Goal: Task Accomplishment & Management: Manage account settings

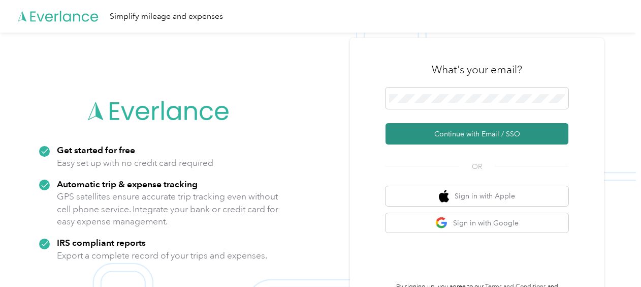
click at [481, 138] on button "Continue with Email / SSO" at bounding box center [477, 133] width 183 height 21
click at [480, 137] on button "Continue with Email / SSO" at bounding box center [477, 133] width 183 height 21
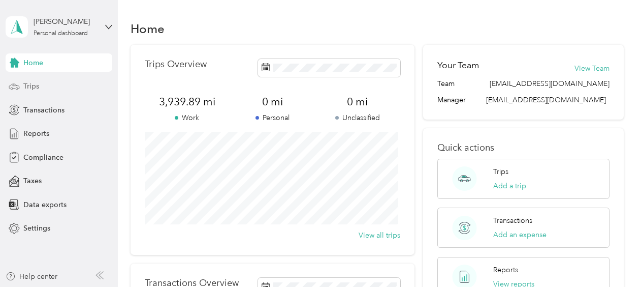
click at [58, 88] on div "Trips" at bounding box center [59, 86] width 107 height 18
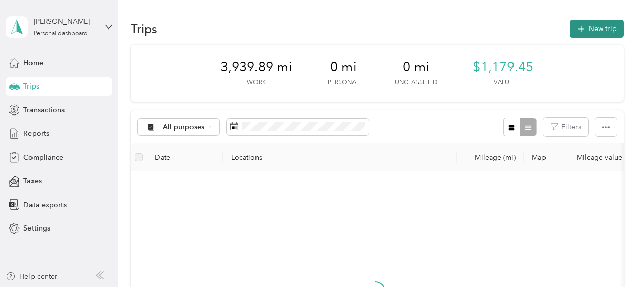
click at [598, 29] on button "New trip" at bounding box center [597, 29] width 54 height 18
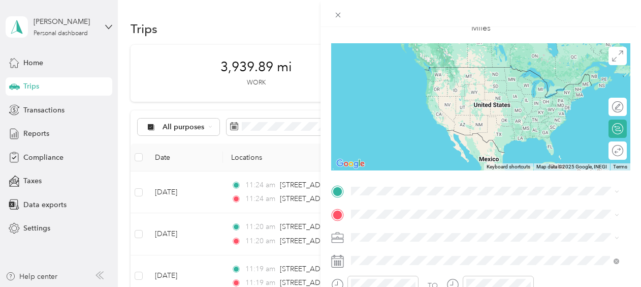
scroll to position [102, 0]
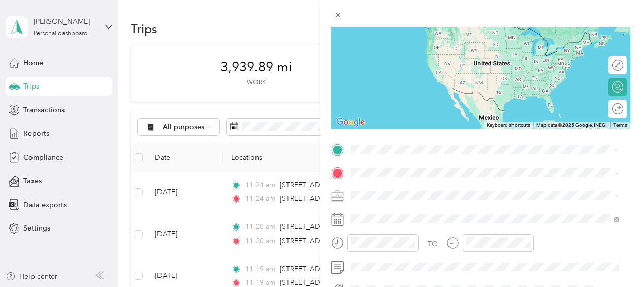
click at [434, 44] on div "25717 Chestnut Way Stevenson Ranch, California 91381, United States" at bounding box center [485, 37] width 261 height 14
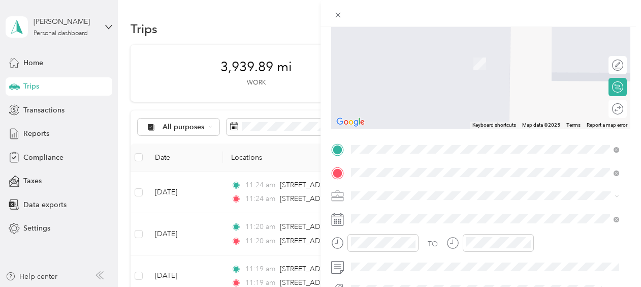
click at [415, 53] on span "164 Palm Avenue Burbank, California 91502, United States" at bounding box center [421, 48] width 102 height 9
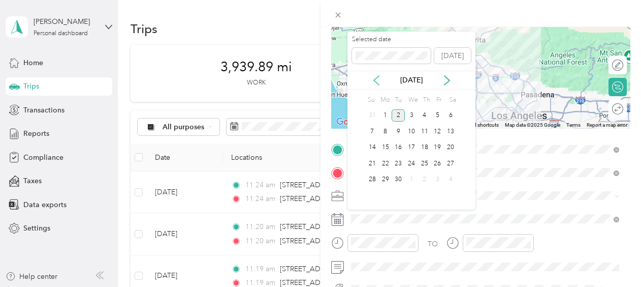
click at [378, 80] on icon at bounding box center [376, 80] width 10 height 10
click at [399, 180] on div "26" at bounding box center [398, 179] width 13 height 13
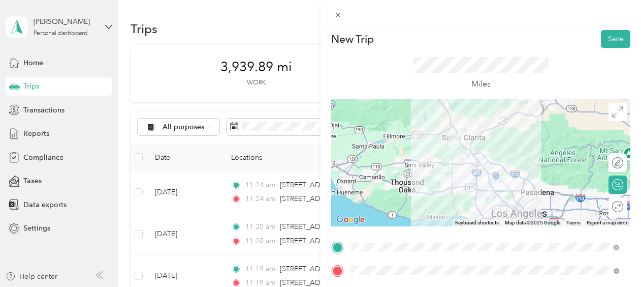
scroll to position [0, 0]
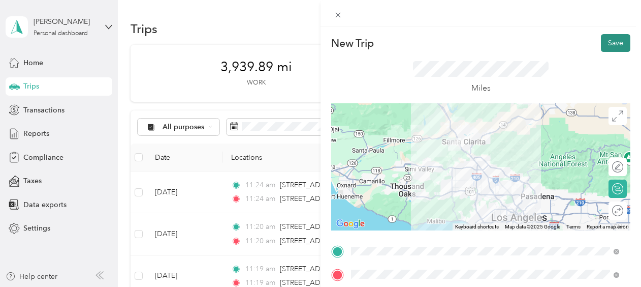
click at [611, 46] on button "Save" at bounding box center [615, 43] width 29 height 18
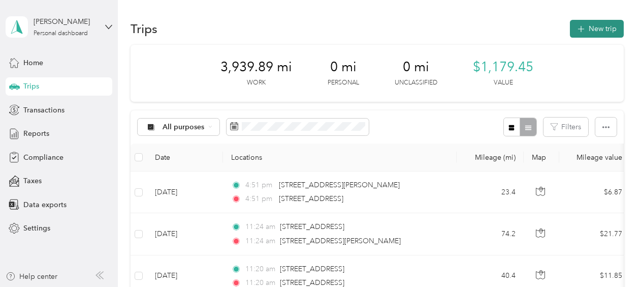
click at [595, 29] on button "New trip" at bounding box center [597, 29] width 54 height 18
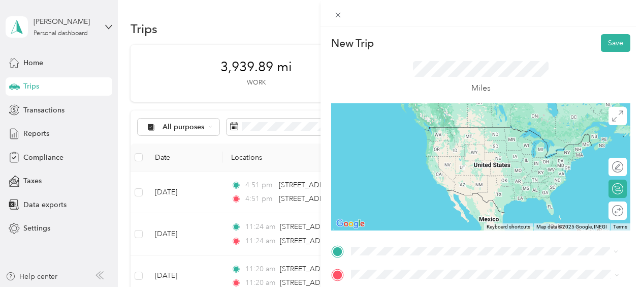
click at [407, 199] on span "164 Palm Avenue Burbank, California 91502, United States" at bounding box center [421, 194] width 102 height 9
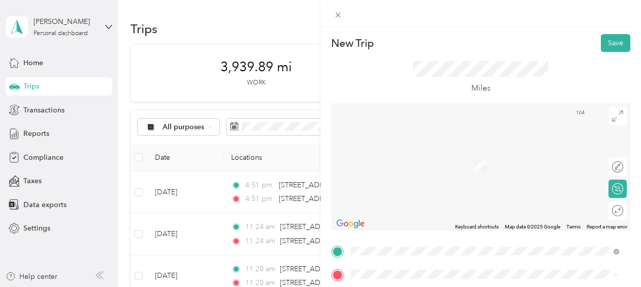
click at [429, 166] on span "25717 Chestnut Way Stevenson Ranch, California 91381, United States" at bounding box center [449, 160] width 158 height 9
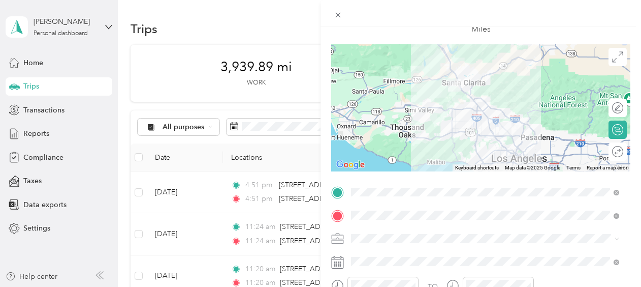
scroll to position [102, 0]
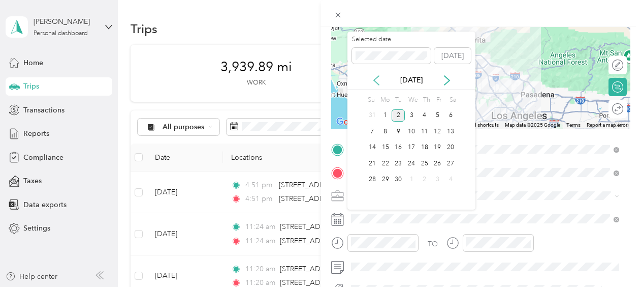
click at [377, 81] on icon at bounding box center [376, 80] width 10 height 10
click at [398, 178] on div "26" at bounding box center [398, 179] width 13 height 13
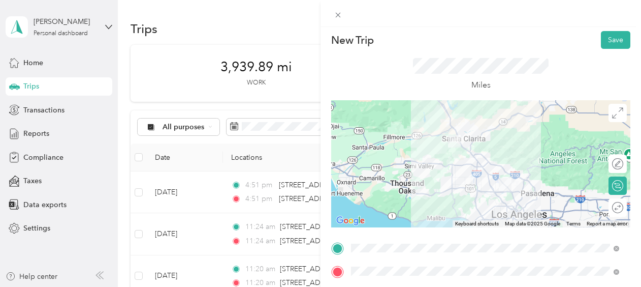
scroll to position [0, 0]
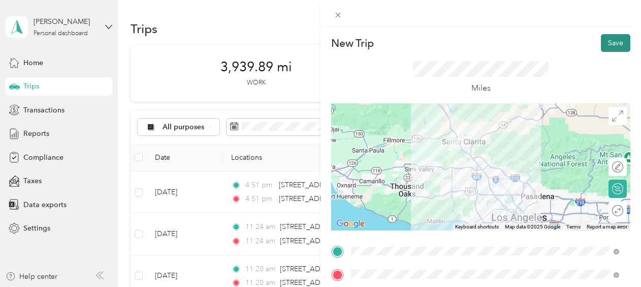
click at [610, 45] on button "Save" at bounding box center [615, 43] width 29 height 18
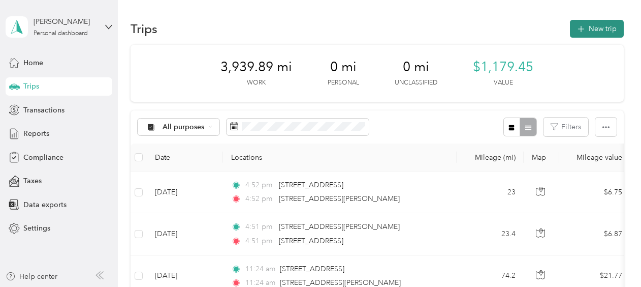
click at [593, 26] on button "New trip" at bounding box center [597, 29] width 54 height 18
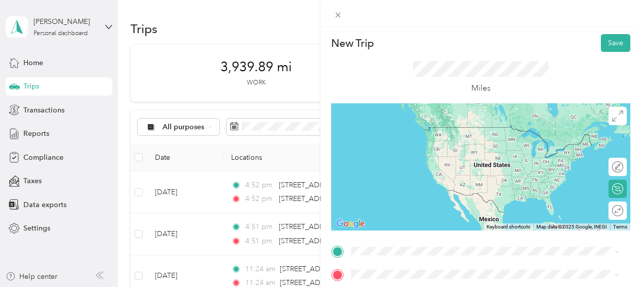
click at [439, 127] on span "25717 Chestnut Way Stevenson Ranch, California 91381, United States" at bounding box center [449, 122] width 158 height 9
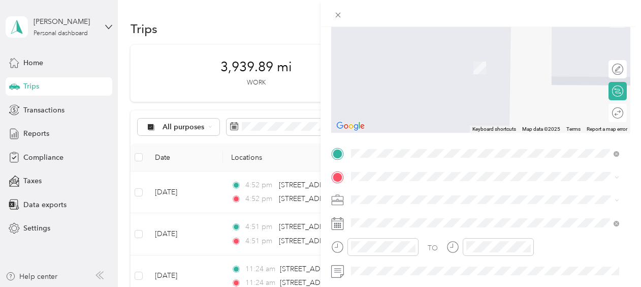
scroll to position [102, 0]
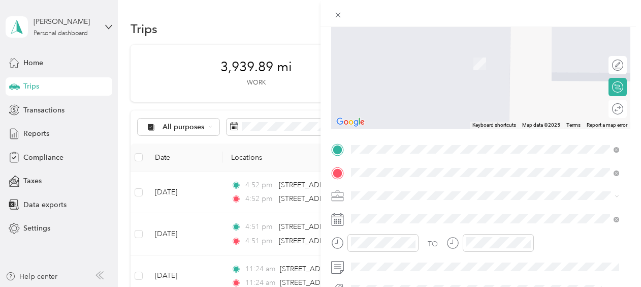
click at [423, 56] on div "1400 West Branch Street Arroyo Grande, California 93420, United States" at bounding box center [485, 49] width 261 height 14
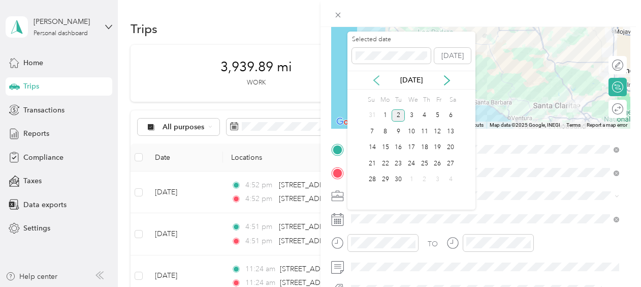
click at [378, 82] on icon at bounding box center [376, 80] width 10 height 10
click at [401, 178] on div "26" at bounding box center [398, 179] width 13 height 13
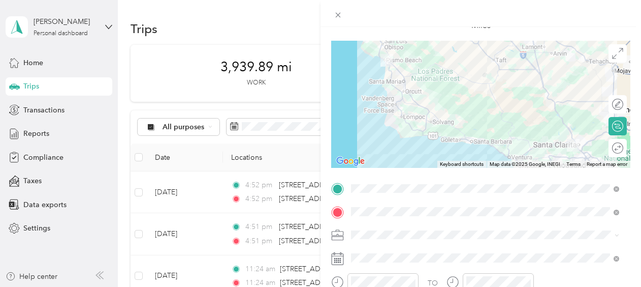
scroll to position [0, 0]
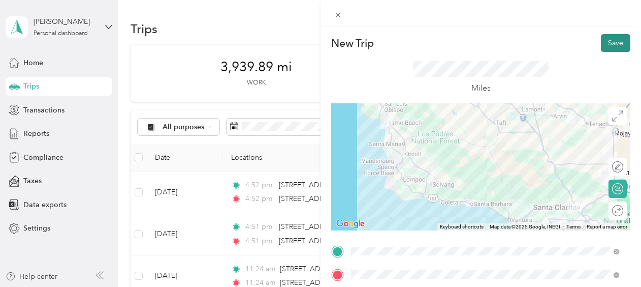
click at [613, 41] on button "Save" at bounding box center [615, 43] width 29 height 18
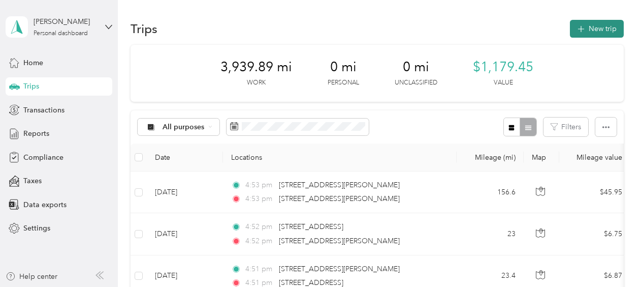
click at [598, 32] on button "New trip" at bounding box center [597, 29] width 54 height 18
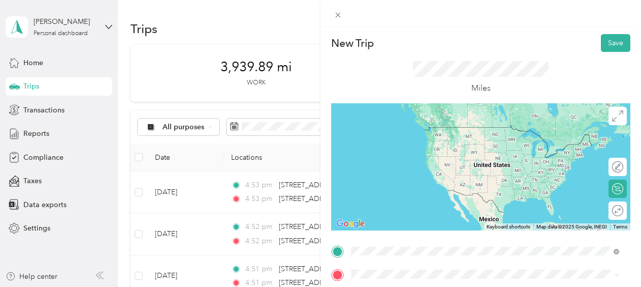
click at [438, 132] on span "1400 West Branch Street Arroyo Grande, California 93420, United States" at bounding box center [421, 126] width 102 height 9
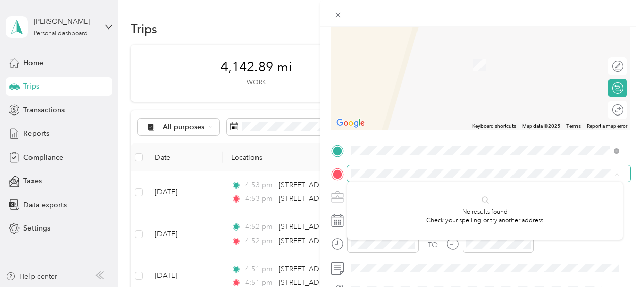
scroll to position [102, 0]
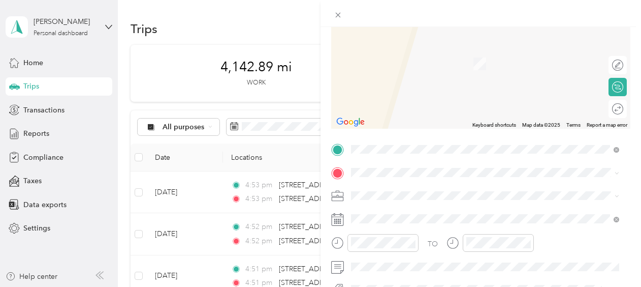
click at [416, 72] on span "150 West Branch Street Arroyo Grande, California 93420, United States" at bounding box center [421, 67] width 102 height 9
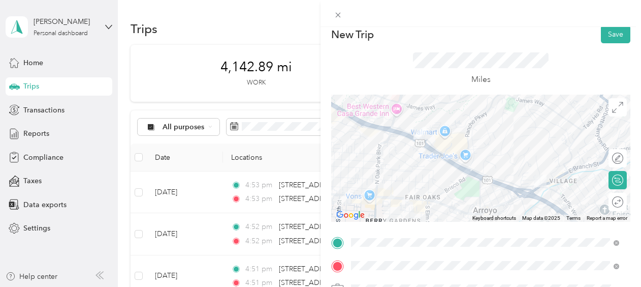
scroll to position [0, 0]
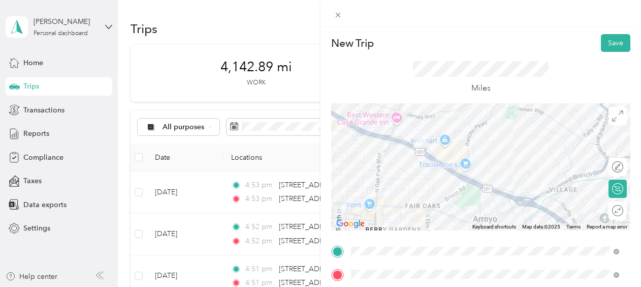
click at [373, 138] on div at bounding box center [480, 166] width 299 height 127
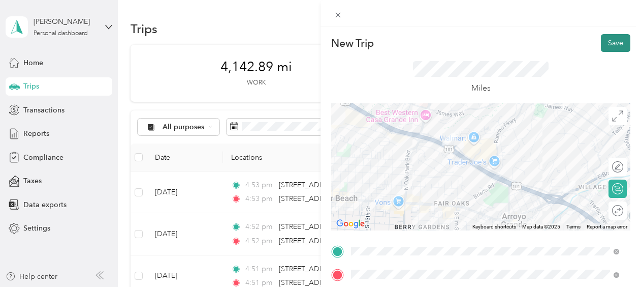
click at [609, 42] on button "Save" at bounding box center [615, 43] width 29 height 18
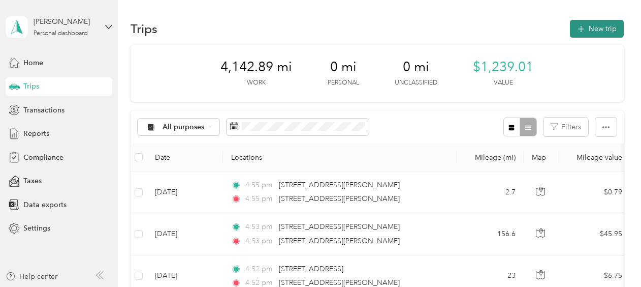
click at [601, 29] on button "New trip" at bounding box center [597, 29] width 54 height 18
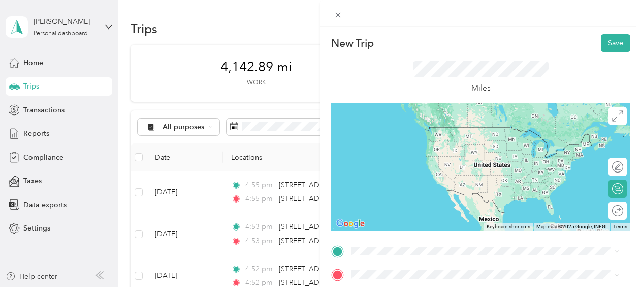
click at [407, 149] on span "150 West Branch Street Arroyo Grande, California 93420, United States" at bounding box center [421, 144] width 102 height 9
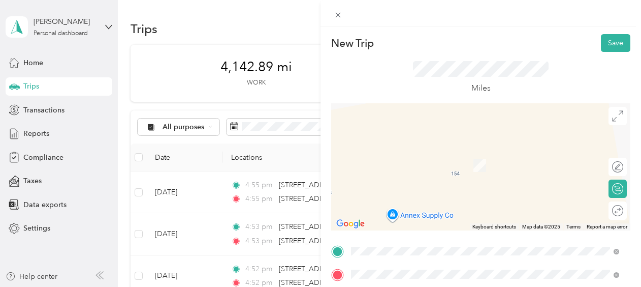
click at [417, 151] on span "1400 West Branch Street Arroyo Grande, California 93420, United States" at bounding box center [421, 150] width 102 height 9
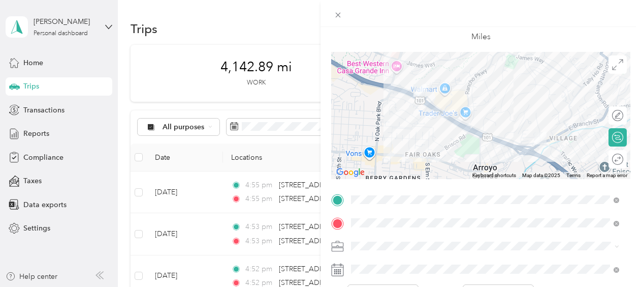
scroll to position [102, 0]
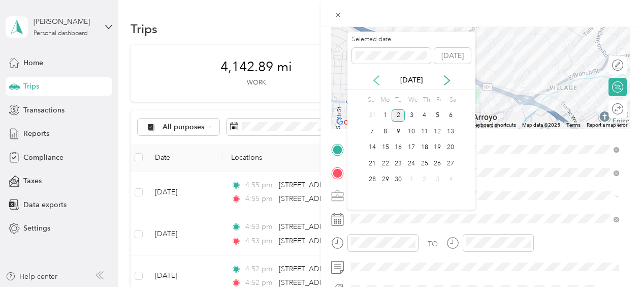
click at [376, 81] on icon at bounding box center [376, 80] width 10 height 10
click at [399, 179] on div "26" at bounding box center [398, 179] width 13 height 13
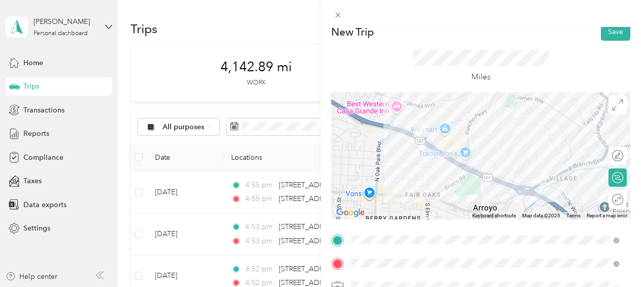
scroll to position [0, 0]
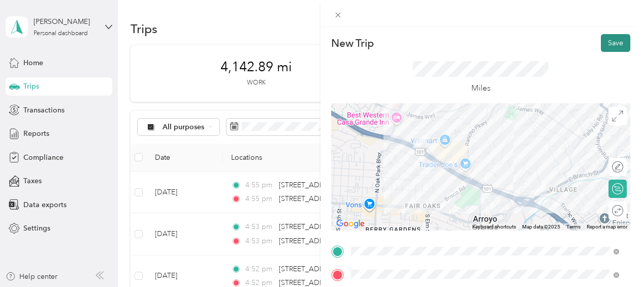
click at [612, 45] on button "Save" at bounding box center [615, 43] width 29 height 18
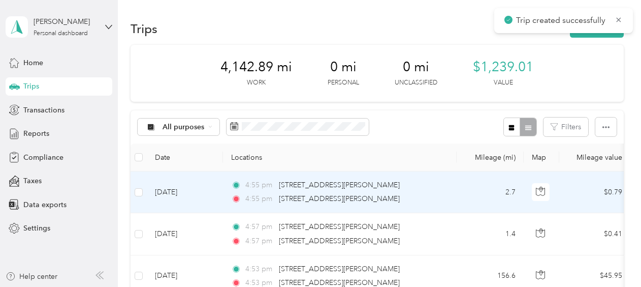
click at [174, 192] on td "Sep 2, 2025" at bounding box center [185, 192] width 76 height 42
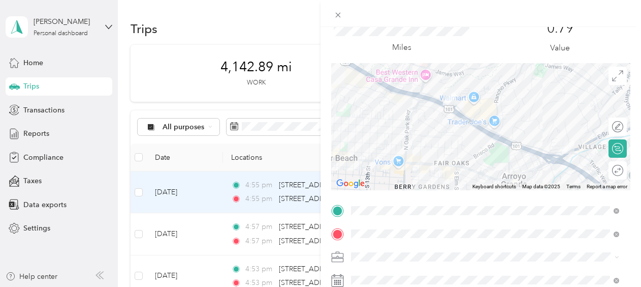
scroll to position [102, 0]
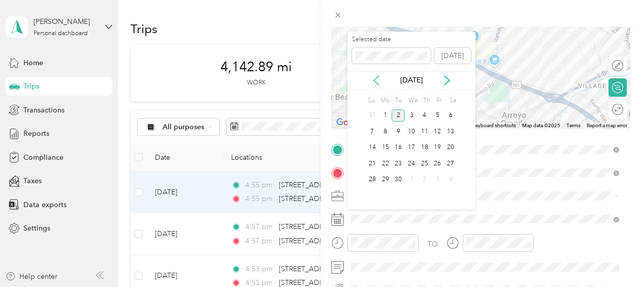
click at [376, 79] on icon at bounding box center [376, 80] width 10 height 10
click at [399, 178] on div "26" at bounding box center [398, 179] width 13 height 13
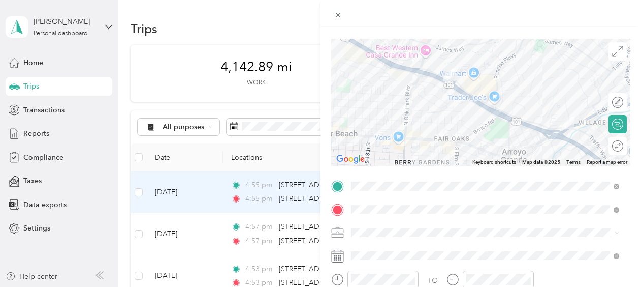
scroll to position [0, 0]
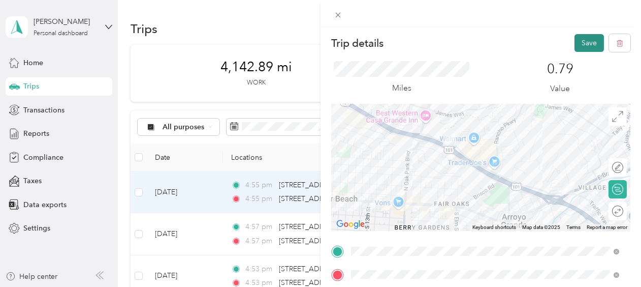
click at [581, 44] on button "Save" at bounding box center [589, 43] width 29 height 18
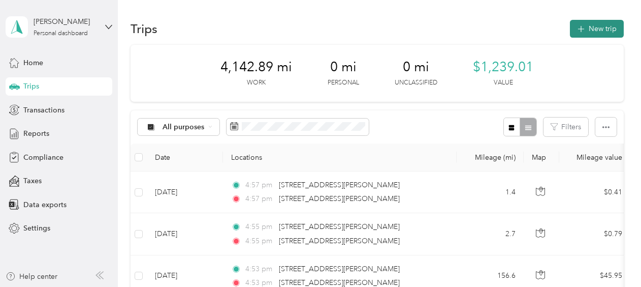
click at [591, 29] on button "New trip" at bounding box center [597, 29] width 54 height 18
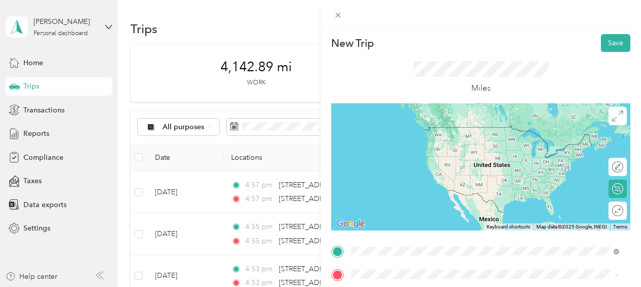
click at [417, 130] on span "1400 West Branch Street Arroyo Grande, California 93420, United States" at bounding box center [421, 126] width 102 height 9
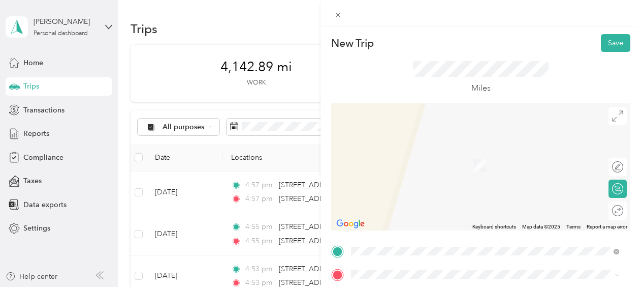
click at [421, 221] on span "3490 Broad Street San Luis Obispo, California 93401, United States" at bounding box center [421, 217] width 102 height 9
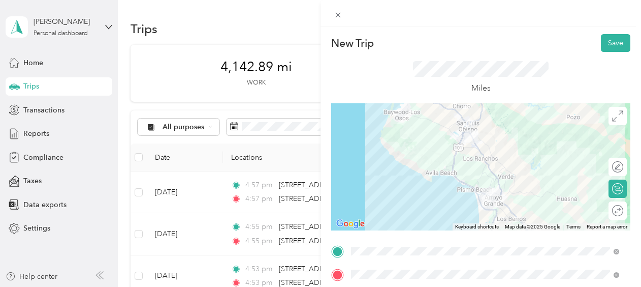
click at [475, 176] on div at bounding box center [480, 166] width 299 height 127
click at [486, 170] on div at bounding box center [480, 166] width 299 height 127
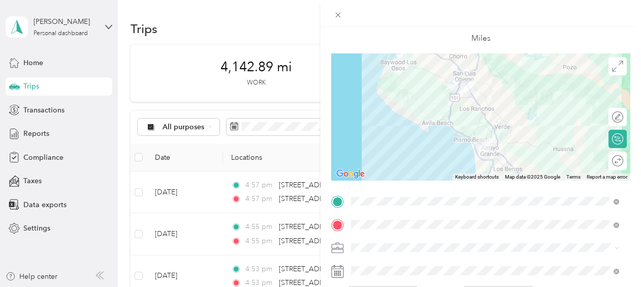
scroll to position [152, 0]
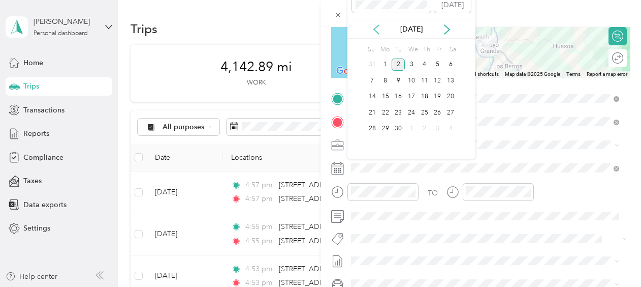
click at [376, 34] on icon at bounding box center [376, 29] width 10 height 10
click at [412, 126] on div "27" at bounding box center [411, 128] width 13 height 13
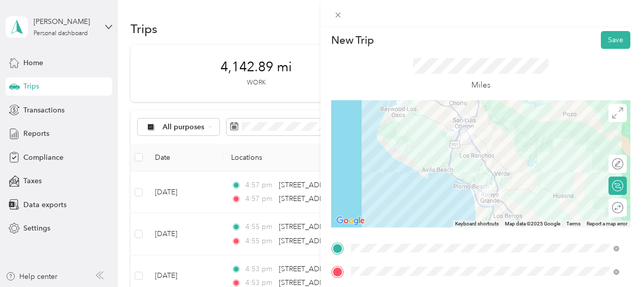
scroll to position [0, 0]
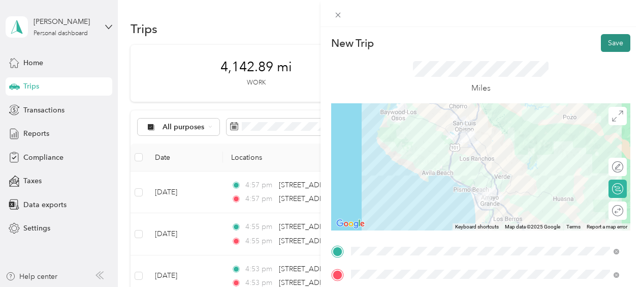
click at [608, 39] on button "Save" at bounding box center [615, 43] width 29 height 18
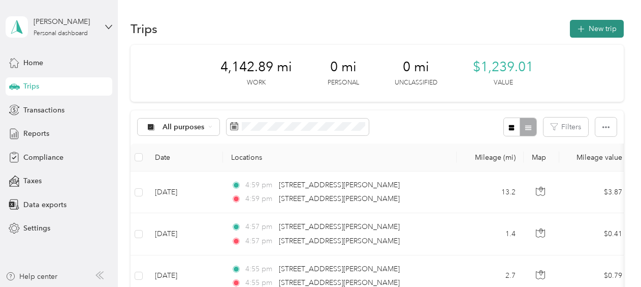
click at [598, 26] on button "New trip" at bounding box center [597, 29] width 54 height 18
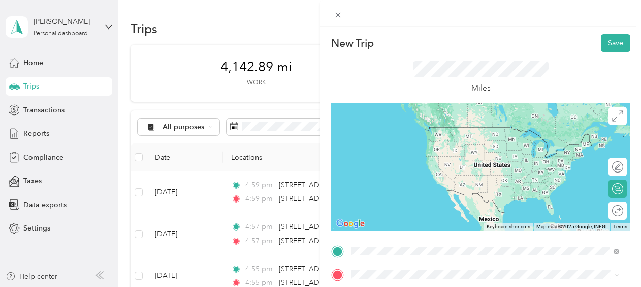
click at [413, 163] on span "3490 Broad Street San Luis Obispo, California 93401, United States" at bounding box center [421, 158] width 102 height 9
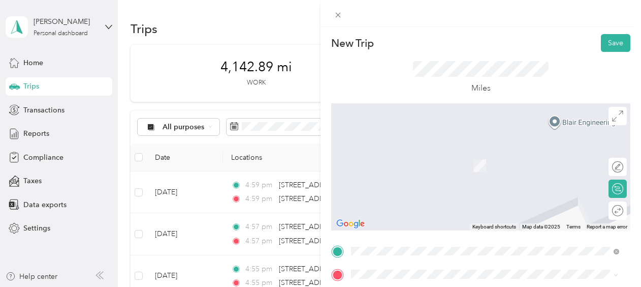
click at [424, 245] on span "720 South Frontage Road Nipomo, California 93444, United States" at bounding box center [421, 246] width 102 height 9
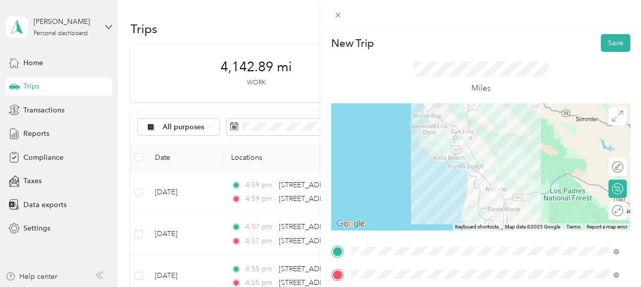
click at [464, 174] on div at bounding box center [480, 166] width 299 height 127
click at [469, 169] on div at bounding box center [480, 166] width 299 height 127
click at [465, 173] on div at bounding box center [480, 166] width 299 height 127
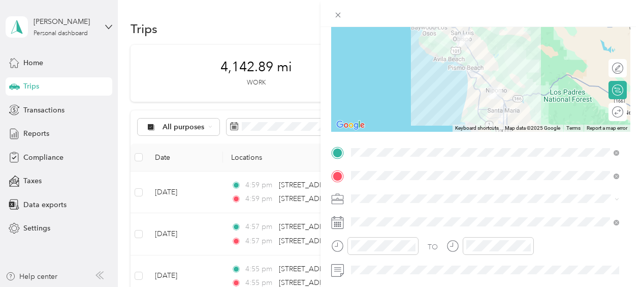
scroll to position [102, 0]
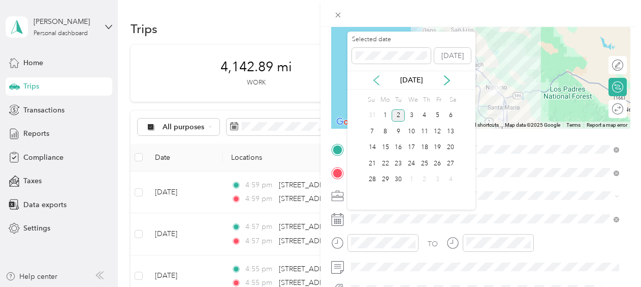
click at [376, 82] on icon at bounding box center [376, 80] width 5 height 9
click at [410, 178] on div "27" at bounding box center [411, 179] width 13 height 13
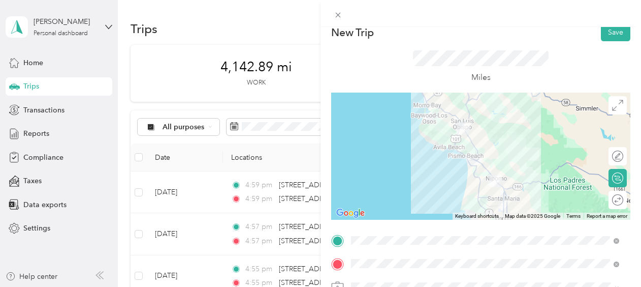
scroll to position [0, 0]
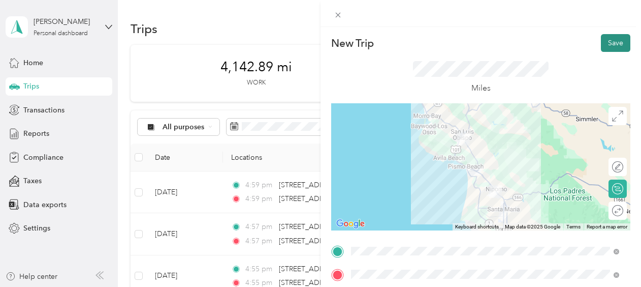
click at [610, 43] on button "Save" at bounding box center [615, 43] width 29 height 18
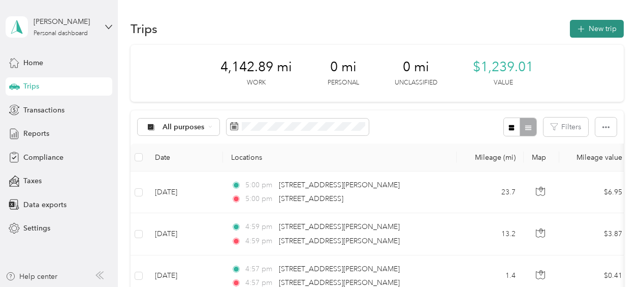
click at [596, 28] on button "New trip" at bounding box center [597, 29] width 54 height 18
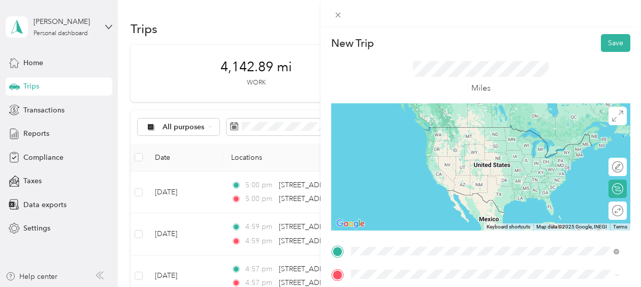
click at [427, 227] on span "720 South Frontage Road Nipomo, California 93444, United States" at bounding box center [421, 222] width 102 height 9
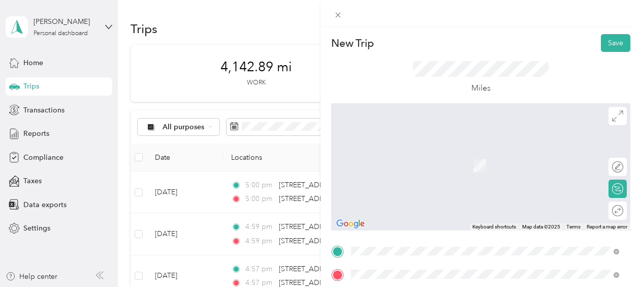
click at [407, 214] on span "3830 Broad Street San Luis Obispo, California 93401, United States" at bounding box center [421, 217] width 102 height 9
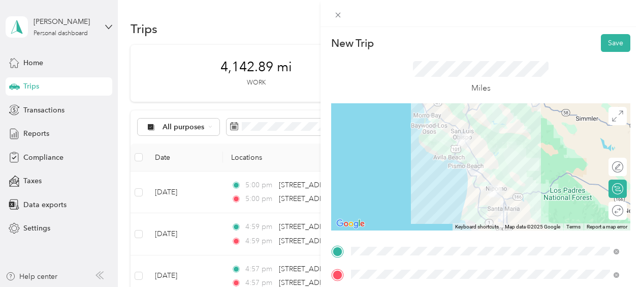
click at [471, 159] on div at bounding box center [480, 166] width 299 height 127
click at [469, 165] on div at bounding box center [480, 166] width 299 height 127
click at [463, 165] on div at bounding box center [480, 166] width 299 height 127
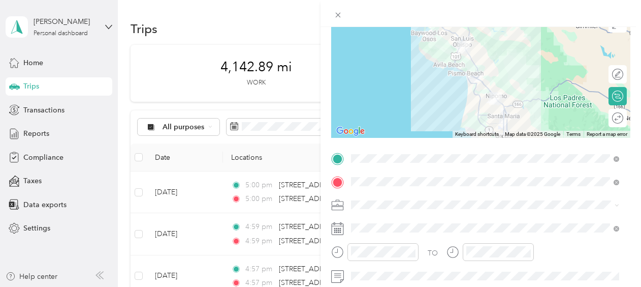
scroll to position [102, 0]
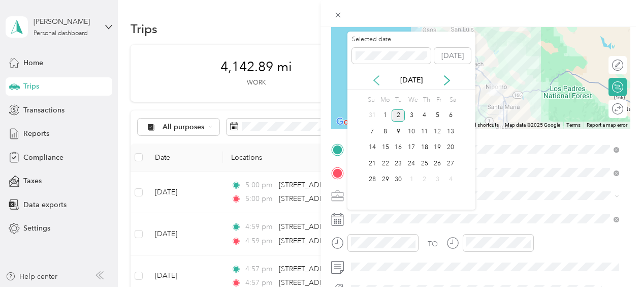
drag, startPoint x: 373, startPoint y: 78, endPoint x: 375, endPoint y: 85, distance: 7.6
click at [373, 78] on icon at bounding box center [376, 80] width 10 height 10
click at [411, 176] on div "27" at bounding box center [411, 179] width 13 height 13
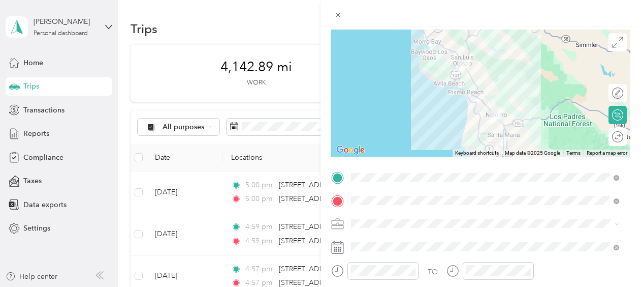
scroll to position [0, 0]
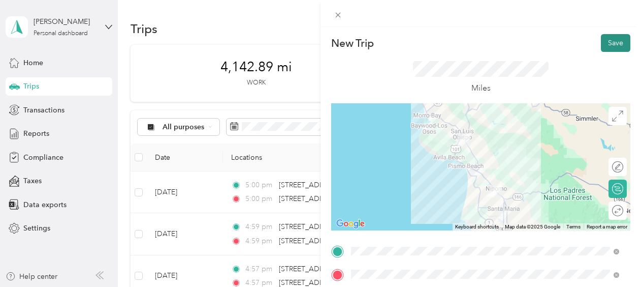
click at [608, 45] on button "Save" at bounding box center [615, 43] width 29 height 18
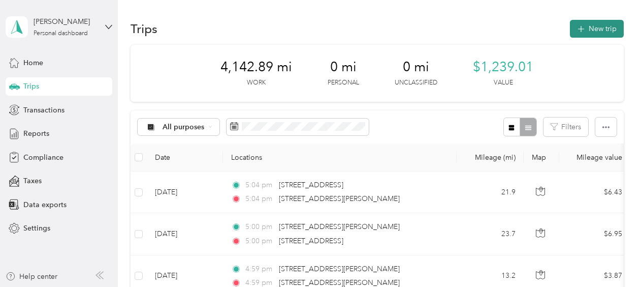
click at [599, 30] on button "New trip" at bounding box center [597, 29] width 54 height 18
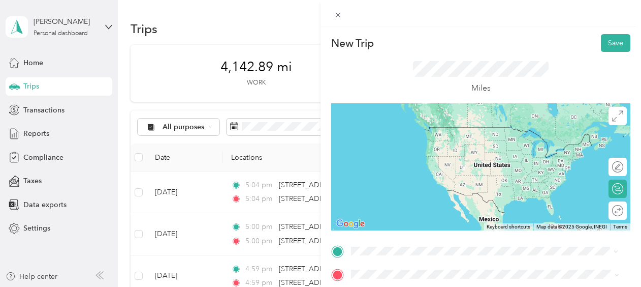
click at [429, 163] on span "3830 Broad Street San Luis Obispo, California 93401, United States" at bounding box center [421, 158] width 102 height 9
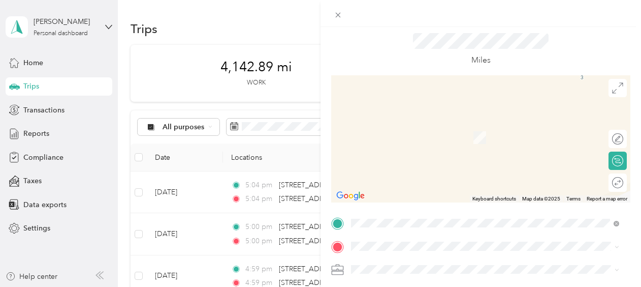
scroll to position [51, 0]
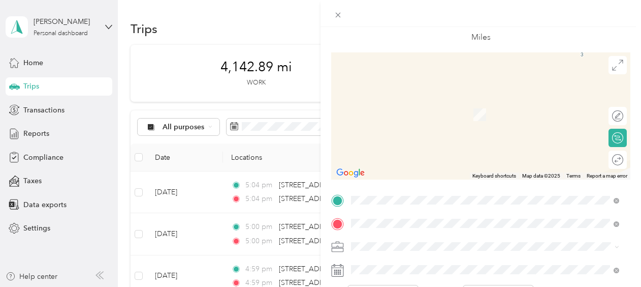
click at [423, 103] on span "1220 Kendall Road San Luis Obispo, California 93401, United States" at bounding box center [449, 99] width 158 height 9
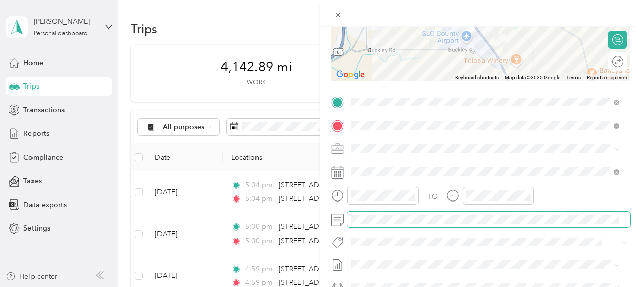
scroll to position [152, 0]
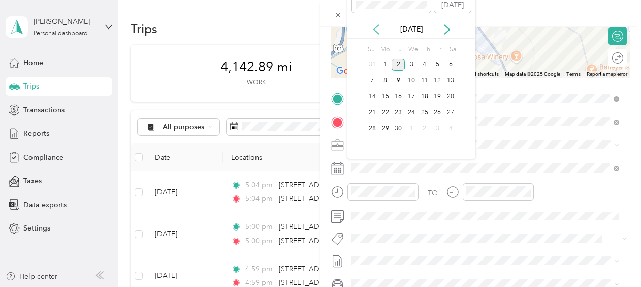
click at [375, 30] on icon at bounding box center [376, 29] width 5 height 9
click at [411, 129] on div "27" at bounding box center [411, 128] width 13 height 13
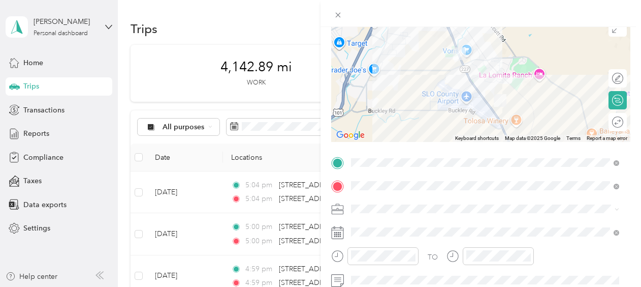
scroll to position [0, 0]
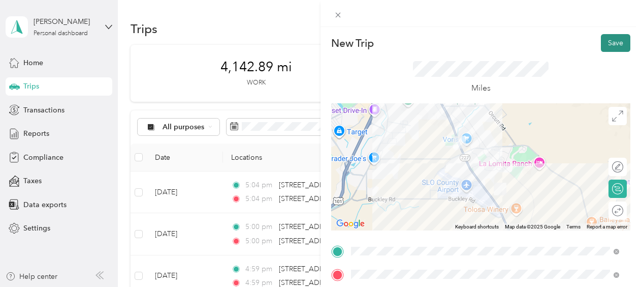
click at [608, 41] on button "Save" at bounding box center [615, 43] width 29 height 18
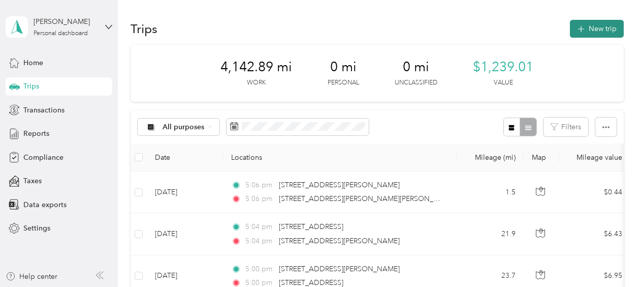
click at [590, 26] on button "New trip" at bounding box center [597, 29] width 54 height 18
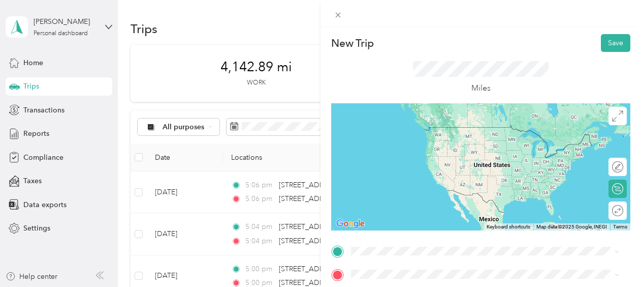
click at [429, 127] on span "1220 Kendall Road San Luis Obispo, California 93401, United States" at bounding box center [449, 121] width 158 height 9
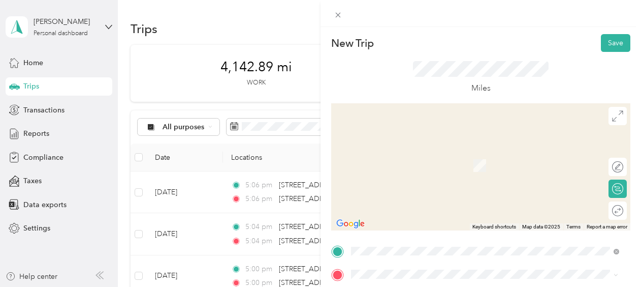
click at [425, 168] on div "601 James Way Pismo Beach, California 93449, United States" at bounding box center [485, 161] width 261 height 14
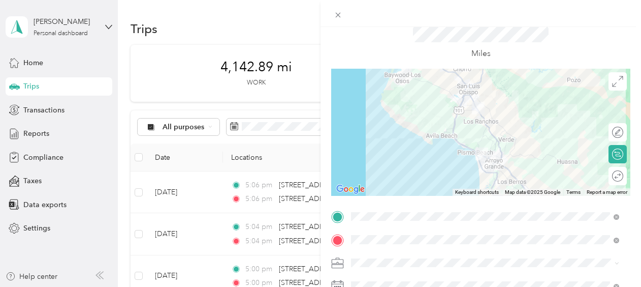
scroll to position [51, 0]
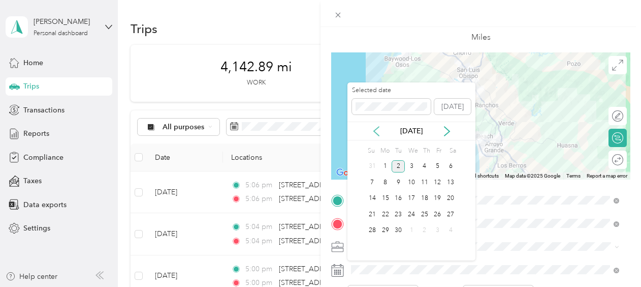
click at [375, 131] on icon at bounding box center [376, 131] width 10 height 10
click at [412, 229] on div "27" at bounding box center [411, 230] width 13 height 13
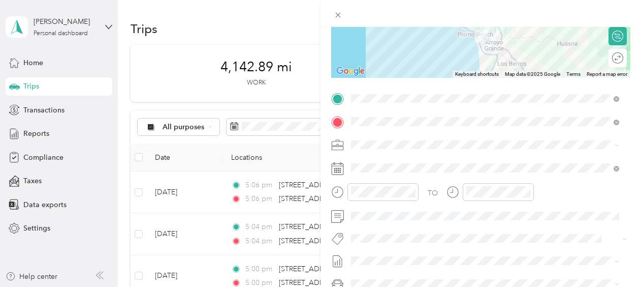
scroll to position [0, 0]
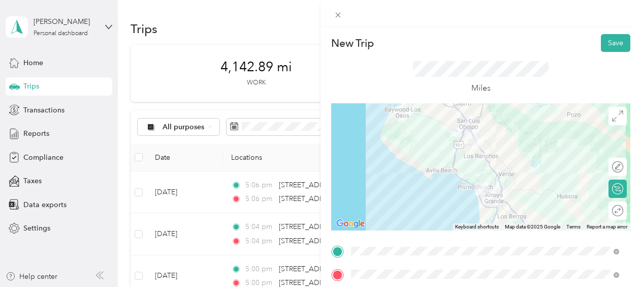
click at [488, 169] on div at bounding box center [480, 166] width 299 height 127
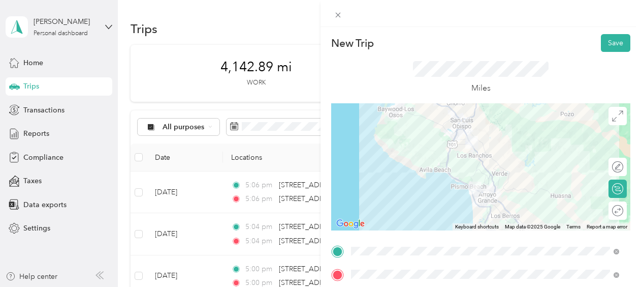
click at [470, 174] on div at bounding box center [480, 166] width 299 height 127
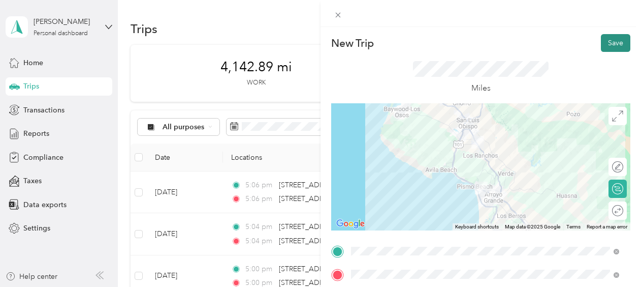
click at [610, 44] on button "Save" at bounding box center [615, 43] width 29 height 18
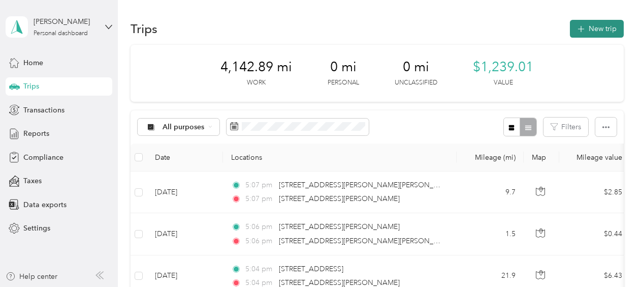
click at [593, 28] on button "New trip" at bounding box center [597, 29] width 54 height 18
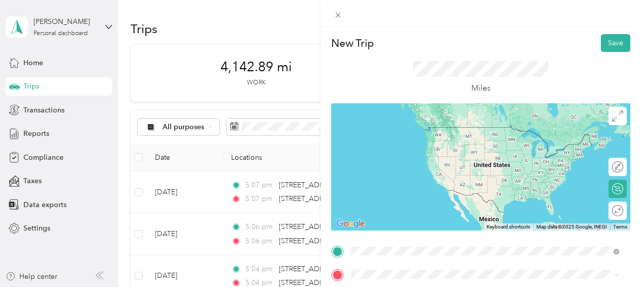
click at [408, 141] on span "601 James Way Pismo Beach, California 93449, United States" at bounding box center [449, 137] width 158 height 9
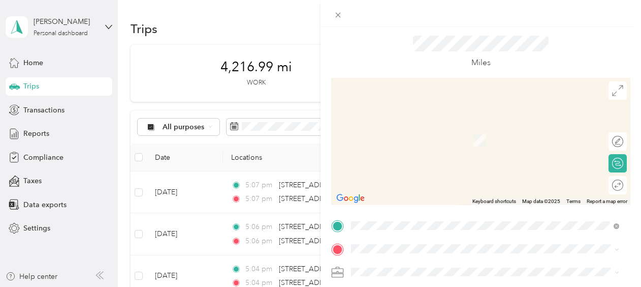
scroll to position [52, 0]
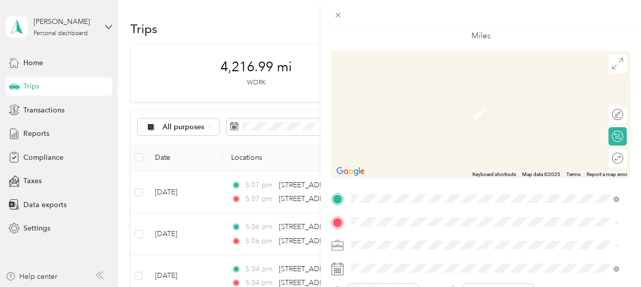
click at [387, 167] on span "295 West Grand Avenue Grover Beach, California 93433, United States" at bounding box center [421, 162] width 102 height 9
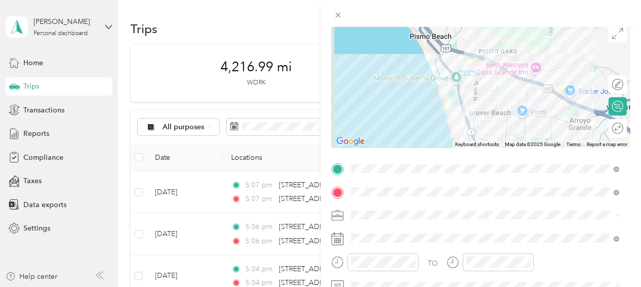
scroll to position [100, 0]
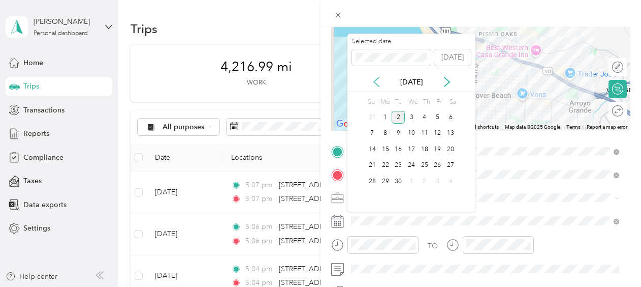
click at [378, 81] on icon at bounding box center [376, 82] width 10 height 10
click at [414, 179] on div "27" at bounding box center [411, 181] width 13 height 13
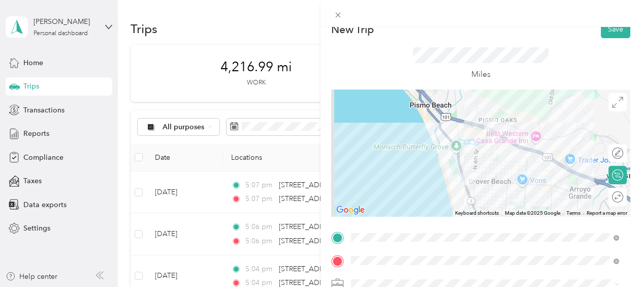
scroll to position [0, 0]
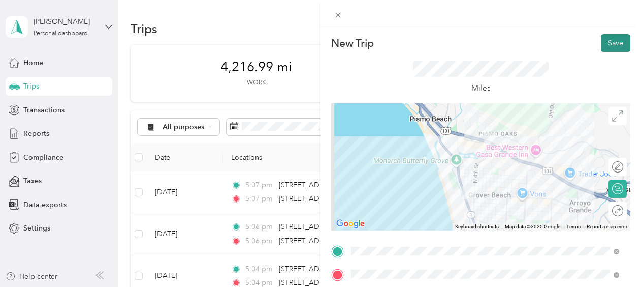
click at [604, 42] on button "Save" at bounding box center [615, 43] width 29 height 18
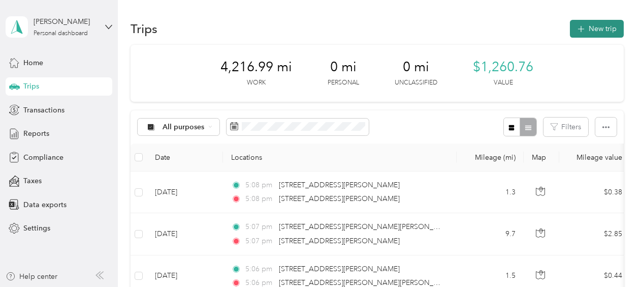
click at [603, 34] on button "New trip" at bounding box center [597, 29] width 54 height 18
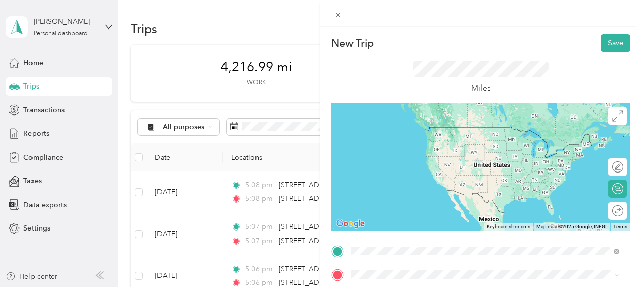
click at [401, 198] on span "295 West Grand Avenue Grover Beach, California 93433, United States" at bounding box center [421, 194] width 102 height 9
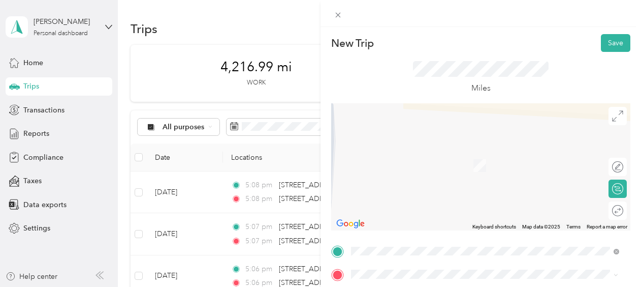
click at [394, 171] on li "601 James Way Pismo Beach, California 93449, United States" at bounding box center [485, 161] width 275 height 21
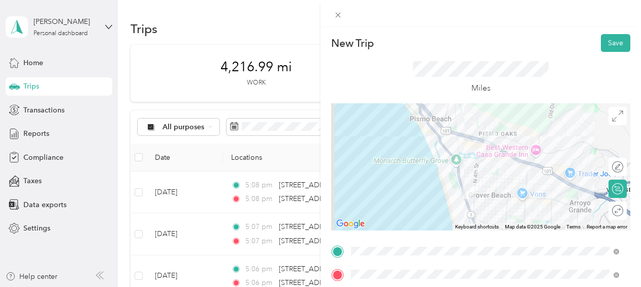
click at [444, 153] on div at bounding box center [480, 166] width 299 height 127
click at [444, 151] on div at bounding box center [480, 166] width 299 height 127
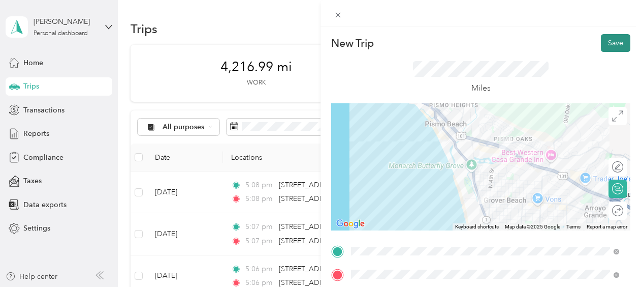
click at [614, 40] on button "Save" at bounding box center [615, 43] width 29 height 18
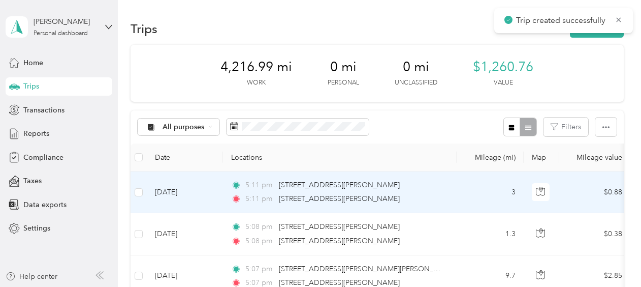
click at [169, 192] on td "Sep 2, 2025" at bounding box center [185, 192] width 76 height 42
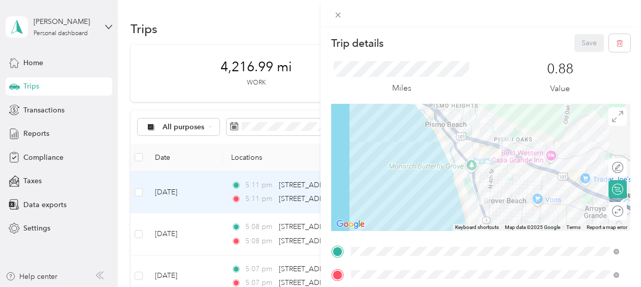
scroll to position [102, 0]
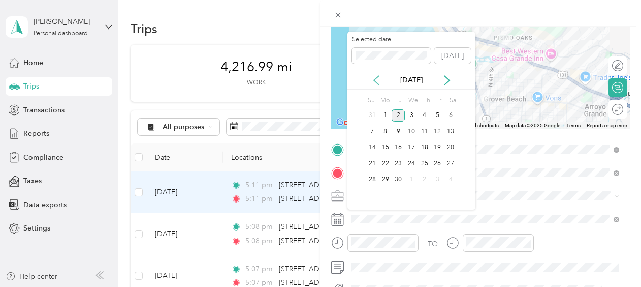
click at [377, 83] on icon at bounding box center [376, 80] width 5 height 9
click at [413, 177] on div "27" at bounding box center [411, 179] width 13 height 13
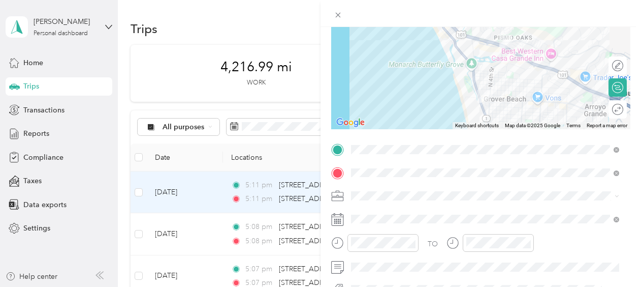
scroll to position [0, 0]
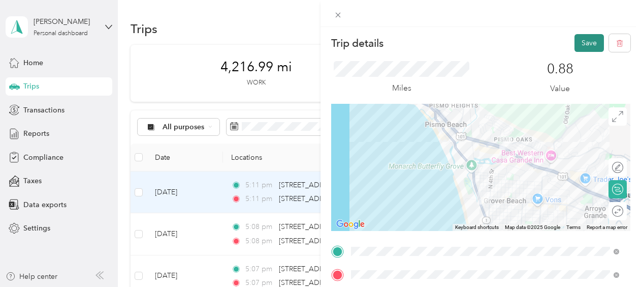
click at [584, 45] on button "Save" at bounding box center [589, 43] width 29 height 18
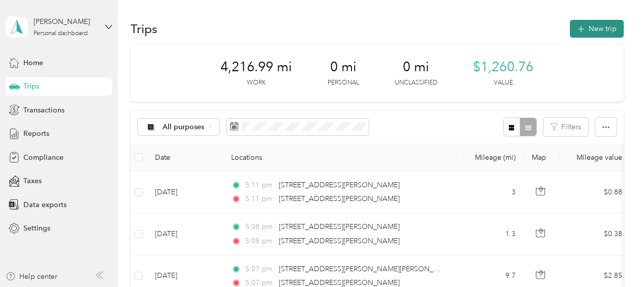
click at [587, 29] on button "New trip" at bounding box center [597, 29] width 54 height 18
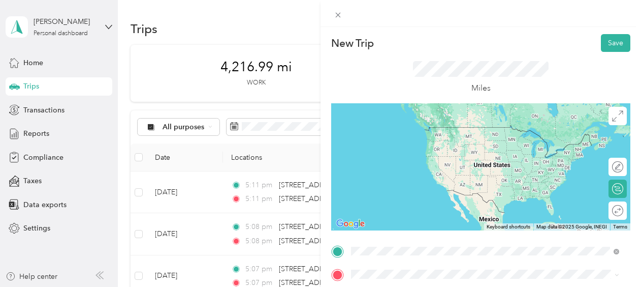
click at [410, 141] on span "601 James Way Pismo Beach, California 93449, United States" at bounding box center [449, 137] width 158 height 9
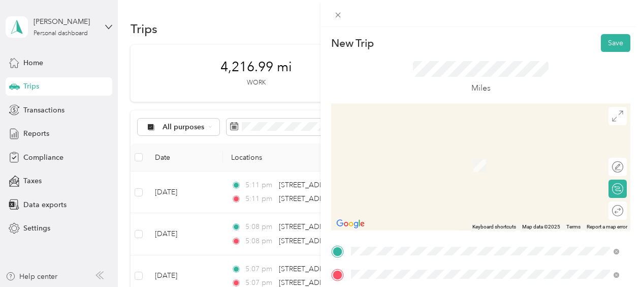
click at [418, 194] on span "925 El Camino Real Atascadero, California 93422, United States" at bounding box center [421, 189] width 102 height 9
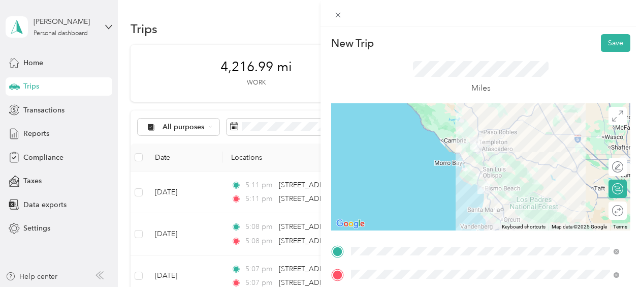
click at [482, 177] on div at bounding box center [480, 166] width 299 height 127
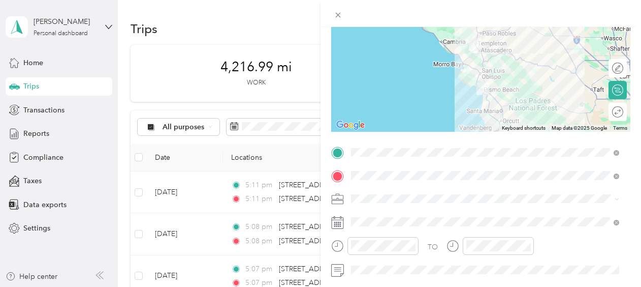
scroll to position [102, 0]
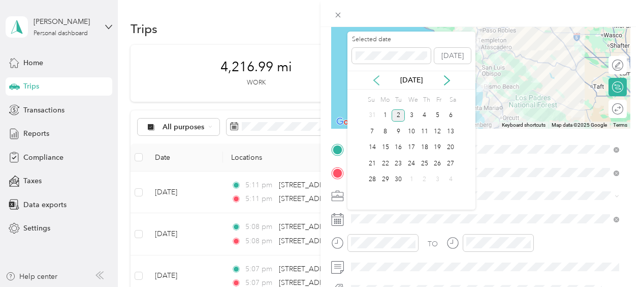
click at [371, 82] on icon at bounding box center [376, 80] width 10 height 10
click at [425, 178] on div "28" at bounding box center [424, 179] width 13 height 13
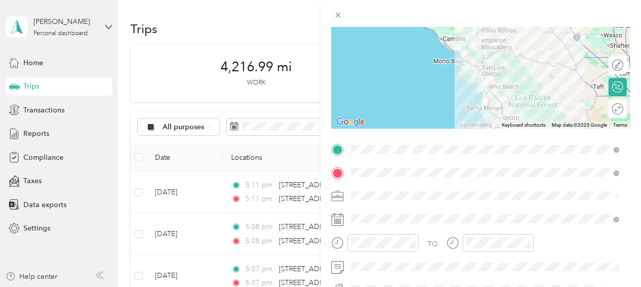
scroll to position [0, 0]
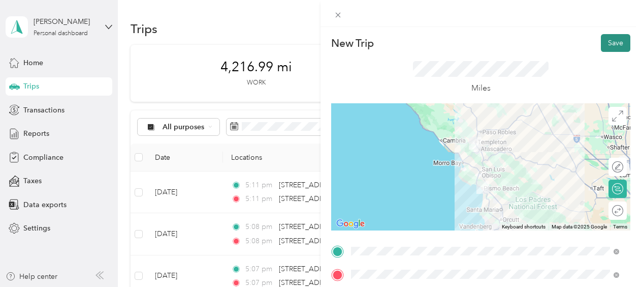
click at [608, 45] on button "Save" at bounding box center [615, 43] width 29 height 18
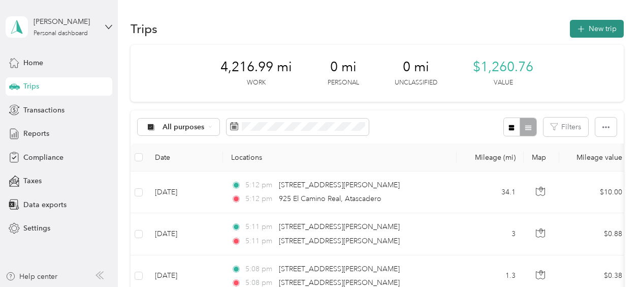
click at [602, 32] on button "New trip" at bounding box center [597, 29] width 54 height 18
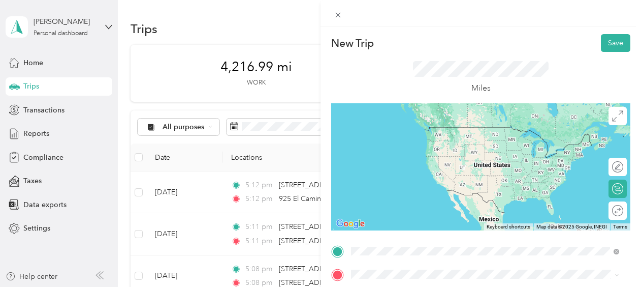
click at [419, 165] on span "925 El Camino Real Atascadero, California 93422, United States" at bounding box center [421, 166] width 102 height 9
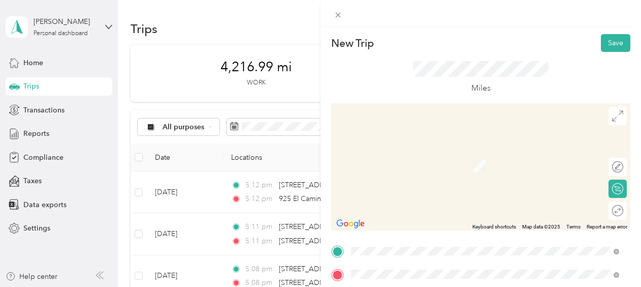
click at [416, 197] on span "2550 El Camino Real Atascadero, California 93422, United States" at bounding box center [421, 191] width 102 height 9
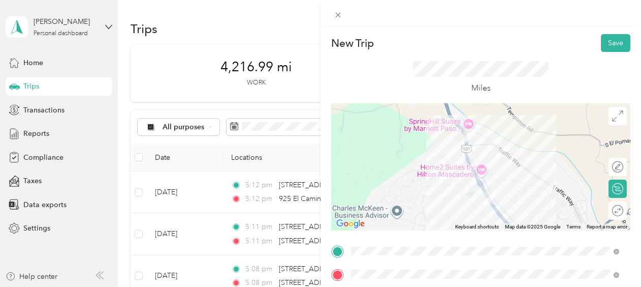
click at [468, 172] on div at bounding box center [480, 166] width 299 height 127
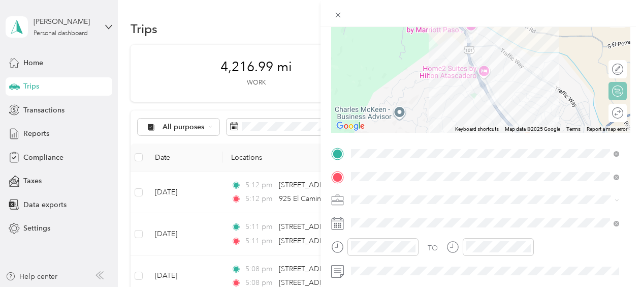
scroll to position [102, 0]
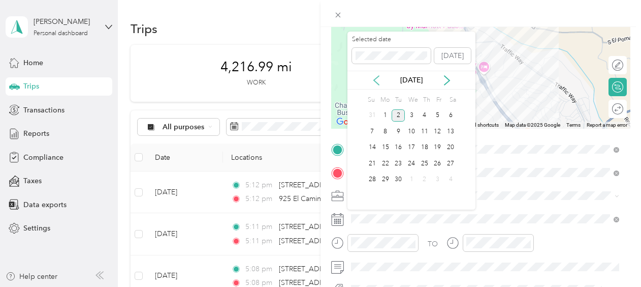
click at [376, 80] on icon at bounding box center [376, 80] width 10 height 10
click at [426, 174] on div "28" at bounding box center [424, 179] width 13 height 13
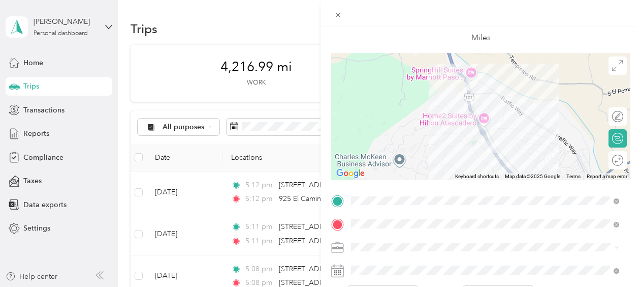
scroll to position [0, 0]
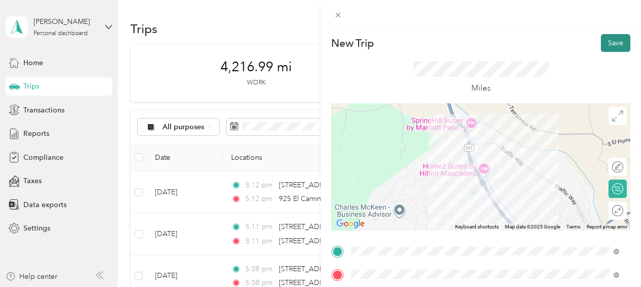
click at [610, 40] on button "Save" at bounding box center [615, 43] width 29 height 18
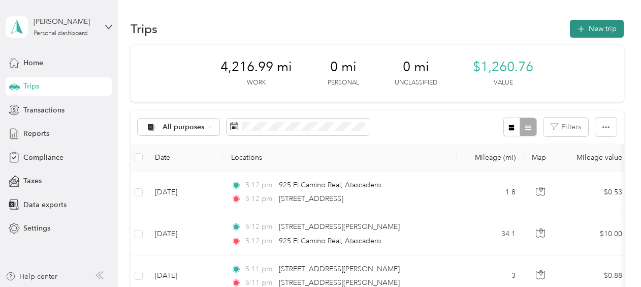
click at [588, 30] on button "New trip" at bounding box center [597, 29] width 54 height 18
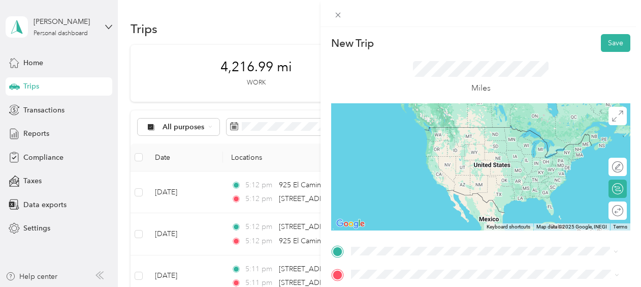
click at [399, 173] on span "2550 El Camino Real Atascadero, California 93422, United States" at bounding box center [421, 168] width 102 height 9
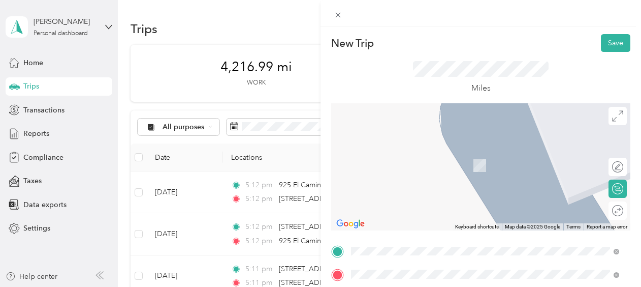
click at [404, 186] on span "900 El Camino Real Atascadero, California 93422, United States" at bounding box center [421, 181] width 102 height 9
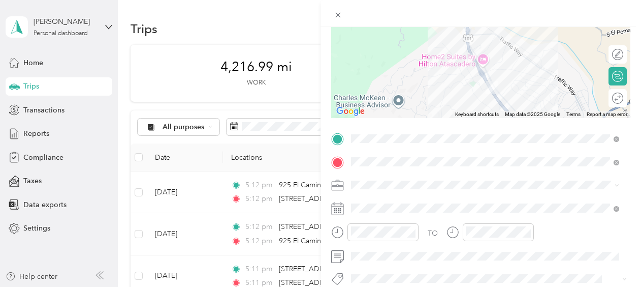
scroll to position [118, 0]
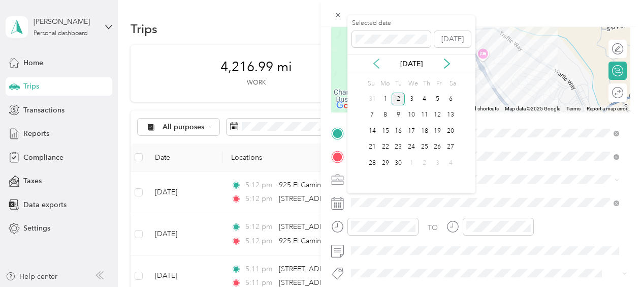
click at [374, 61] on icon at bounding box center [376, 63] width 10 height 10
click at [424, 161] on div "28" at bounding box center [424, 162] width 13 height 13
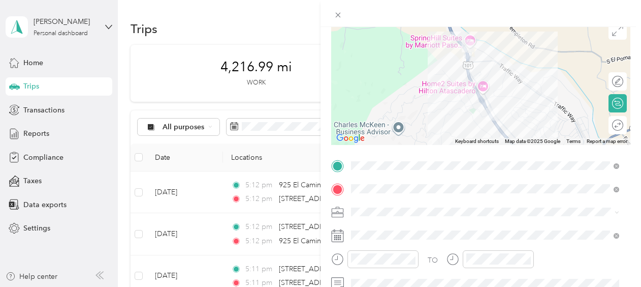
scroll to position [0, 0]
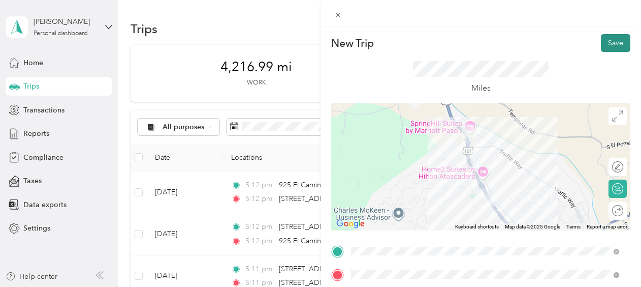
click at [613, 44] on button "Save" at bounding box center [615, 43] width 29 height 18
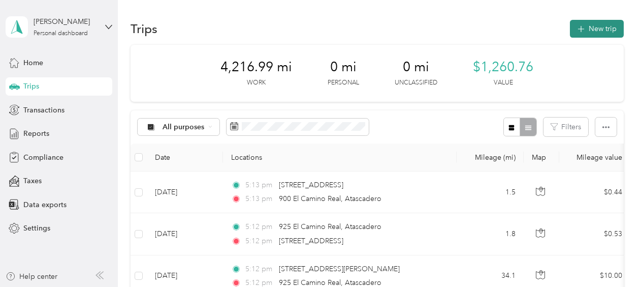
click at [592, 31] on button "New trip" at bounding box center [597, 29] width 54 height 18
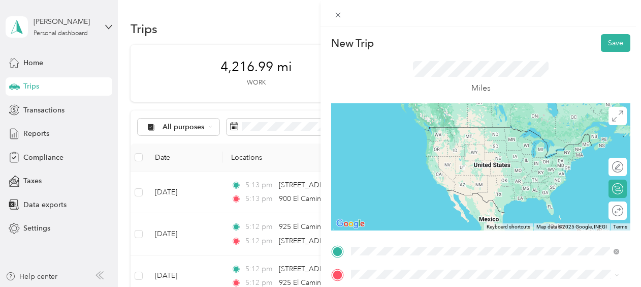
click at [410, 163] on span "900 El Camino Real Atascadero, California 93422, United States" at bounding box center [421, 158] width 102 height 9
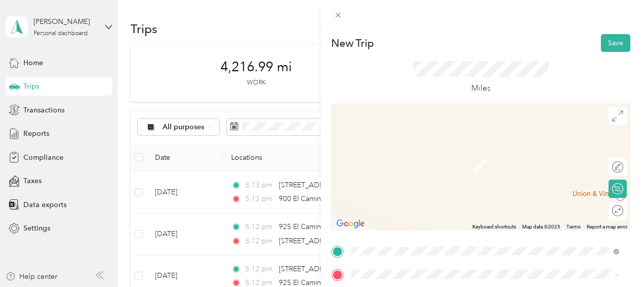
click at [426, 190] on span "2757 Shell Beach Road Pismo Beach, California 93449, United States" at bounding box center [421, 188] width 102 height 9
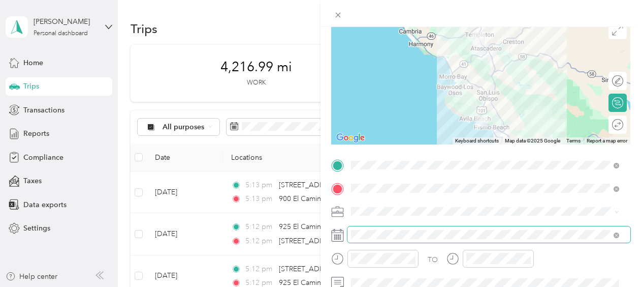
scroll to position [102, 0]
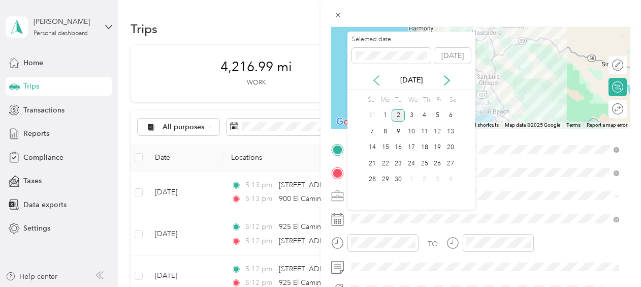
click at [378, 82] on icon at bounding box center [376, 80] width 10 height 10
click at [425, 179] on div "28" at bounding box center [424, 179] width 13 height 13
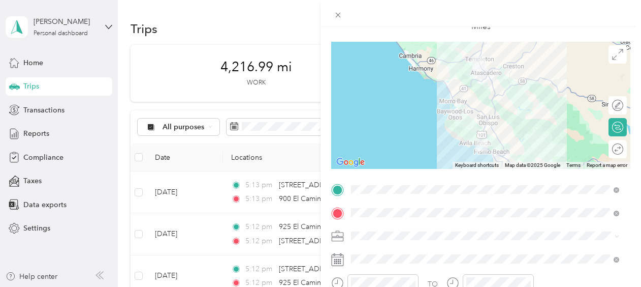
scroll to position [0, 0]
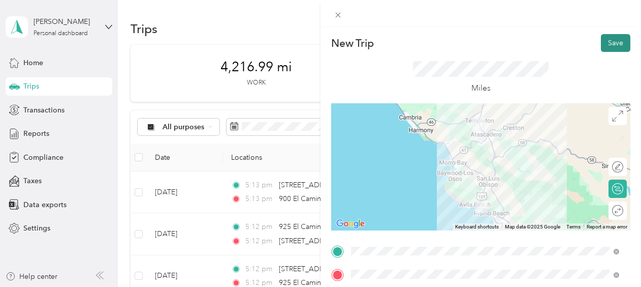
click at [609, 41] on button "Save" at bounding box center [615, 43] width 29 height 18
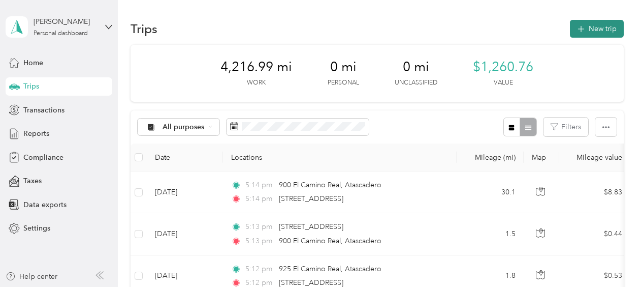
click at [594, 29] on button "New trip" at bounding box center [597, 29] width 54 height 18
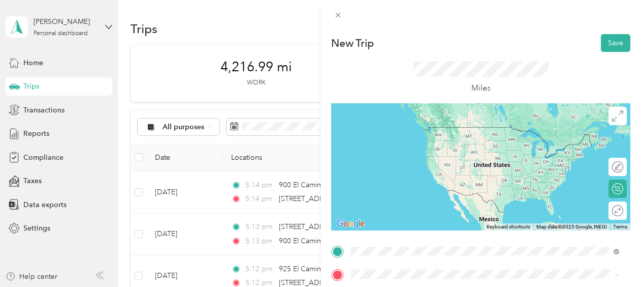
click at [416, 166] on span "2757 Shell Beach Road Pismo Beach, California 93449, United States" at bounding box center [421, 166] width 102 height 9
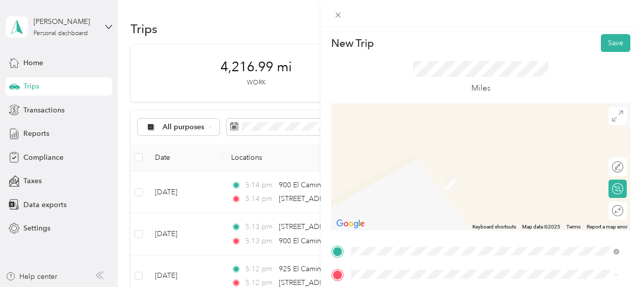
click at [410, 151] on span "25717 Chestnut Way Stevenson Ranch, California 91381, United States" at bounding box center [449, 149] width 158 height 9
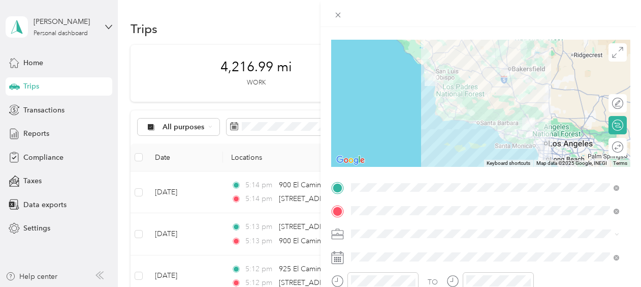
scroll to position [77, 0]
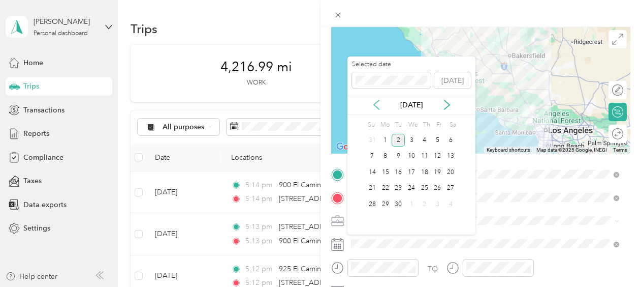
click at [374, 103] on icon at bounding box center [376, 105] width 10 height 10
click at [424, 201] on div "28" at bounding box center [424, 204] width 13 height 13
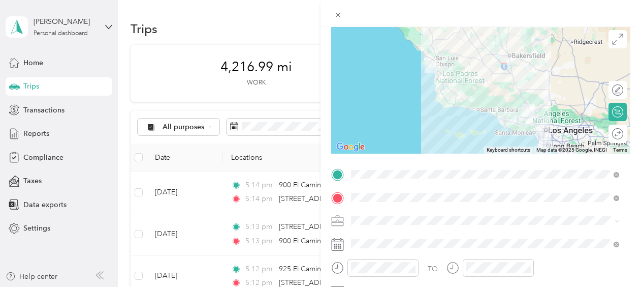
scroll to position [0, 0]
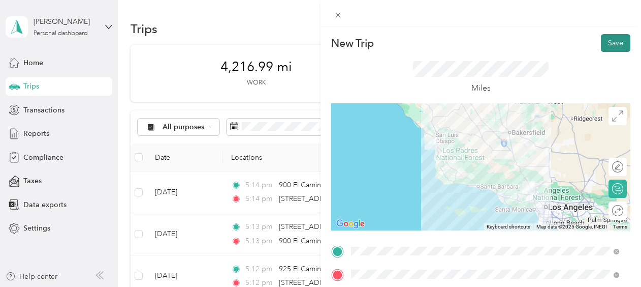
click at [612, 45] on button "Save" at bounding box center [615, 43] width 29 height 18
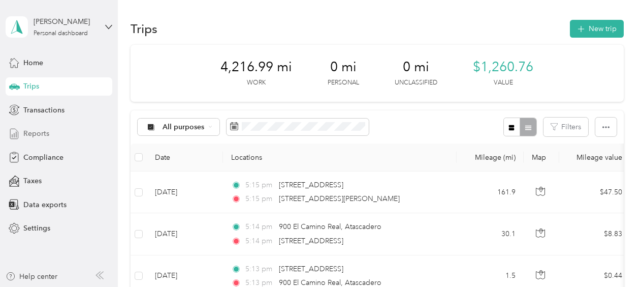
click at [33, 130] on span "Reports" at bounding box center [36, 133] width 26 height 11
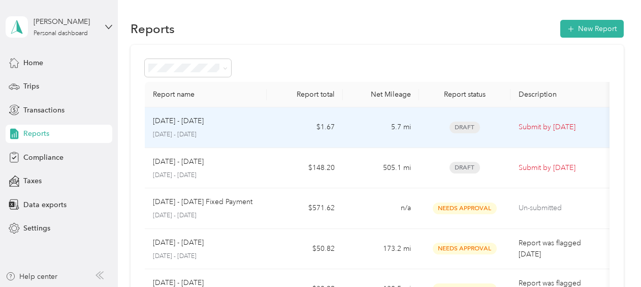
click at [244, 126] on div "Sep 1 - 30, 2025" at bounding box center [206, 120] width 106 height 11
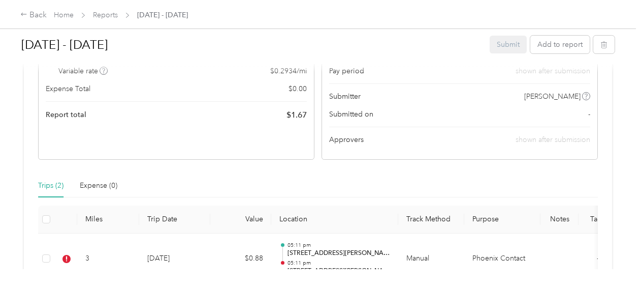
scroll to position [254, 0]
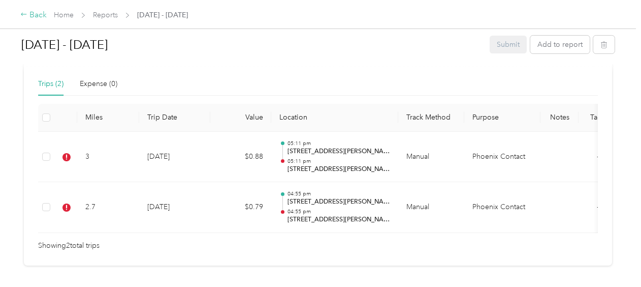
click at [38, 15] on div "Back" at bounding box center [33, 15] width 26 height 12
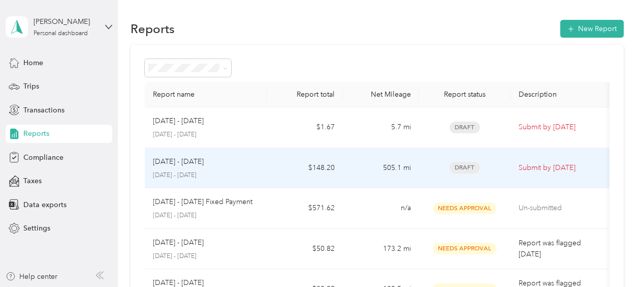
click at [215, 163] on div "Aug 1 - 31, 2025" at bounding box center [206, 161] width 106 height 11
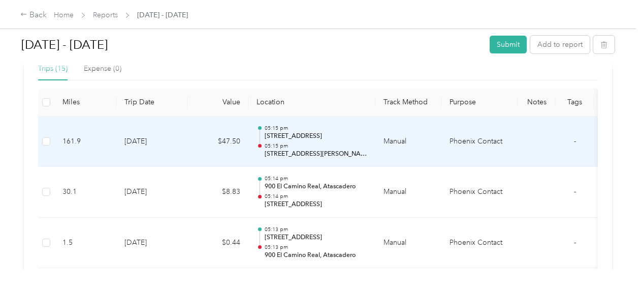
scroll to position [254, 0]
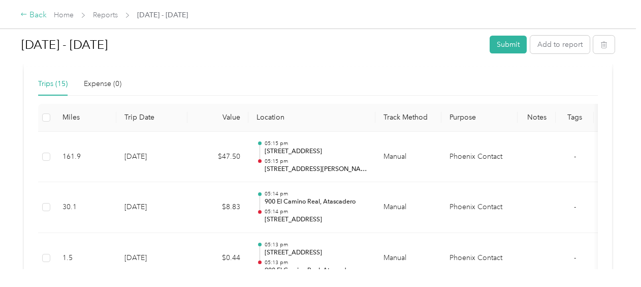
click at [29, 12] on div "Back" at bounding box center [33, 15] width 26 height 12
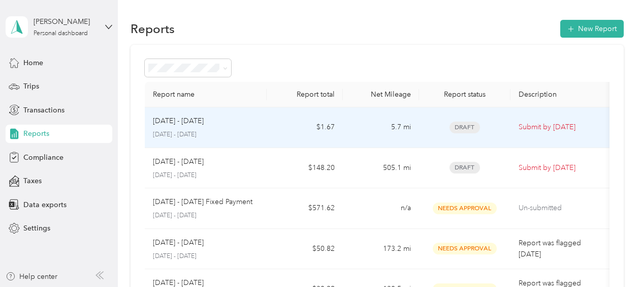
click at [195, 129] on div "Sep 1 - 30, 2025 September 1 - 30, 2025" at bounding box center [206, 127] width 106 height 24
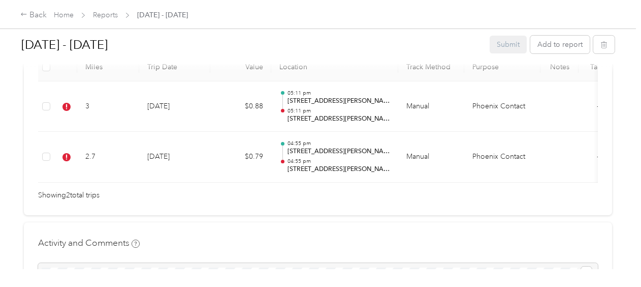
scroll to position [305, 0]
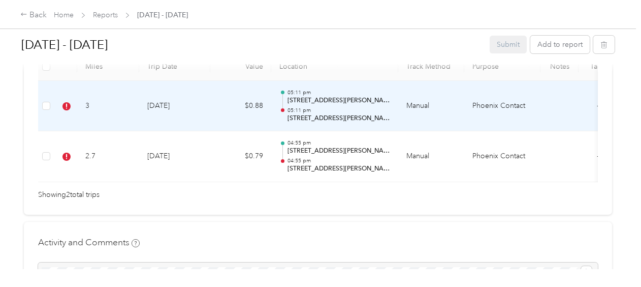
click at [166, 106] on td "8-27-2025" at bounding box center [174, 106] width 71 height 51
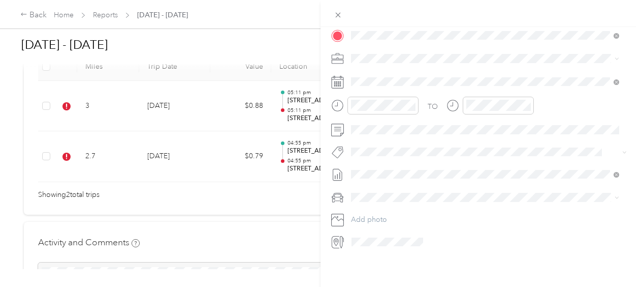
scroll to position [246, 0]
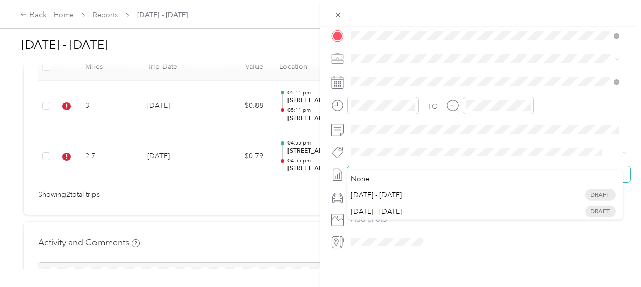
click at [616, 173] on icon at bounding box center [616, 174] width 3 height 3
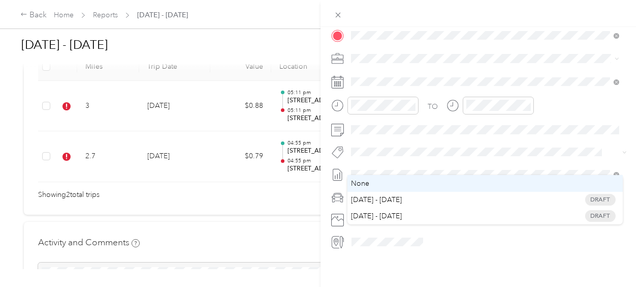
click at [475, 179] on span "None" at bounding box center [485, 182] width 261 height 9
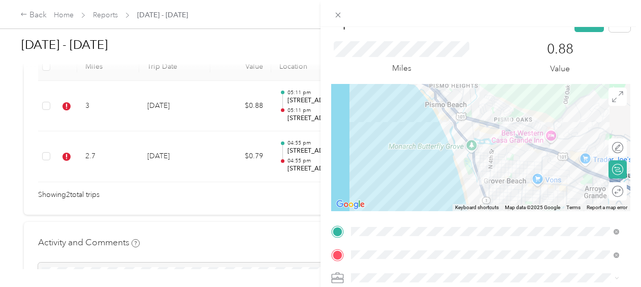
scroll to position [0, 0]
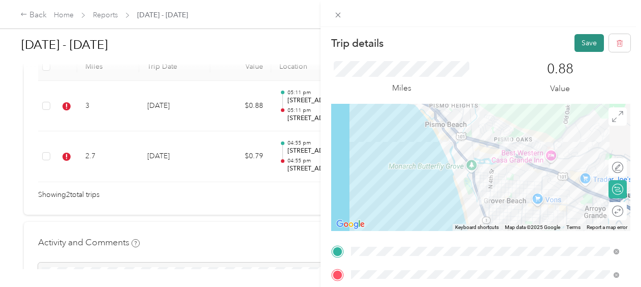
click at [585, 44] on button "Save" at bounding box center [589, 43] width 29 height 18
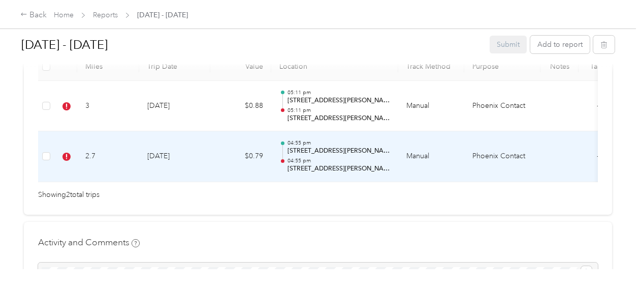
click at [171, 156] on td "8-26-2025" at bounding box center [174, 156] width 71 height 51
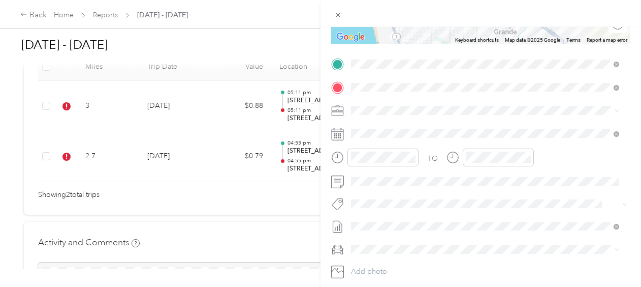
scroll to position [246, 0]
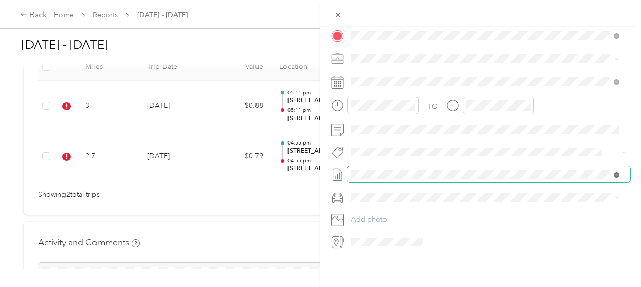
click at [617, 172] on icon at bounding box center [617, 175] width 6 height 6
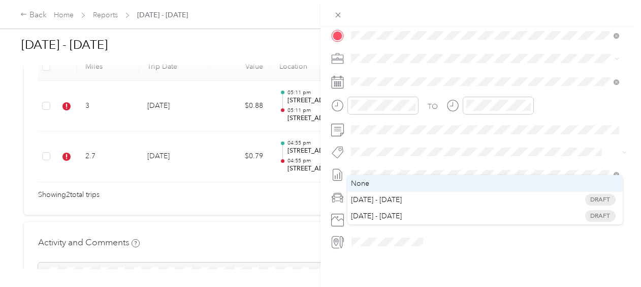
click at [514, 184] on span "None" at bounding box center [485, 182] width 261 height 9
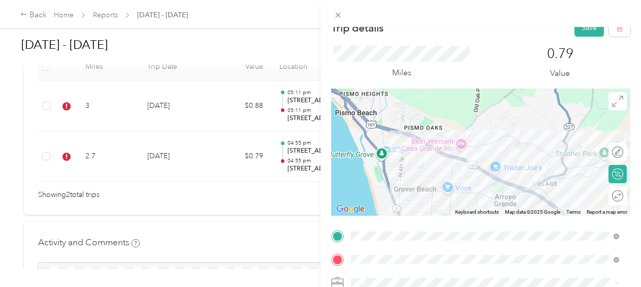
scroll to position [0, 0]
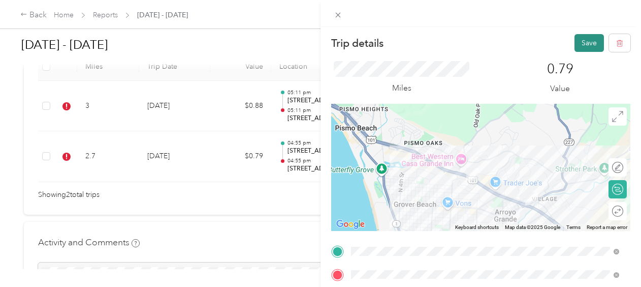
click at [580, 43] on button "Save" at bounding box center [589, 43] width 29 height 18
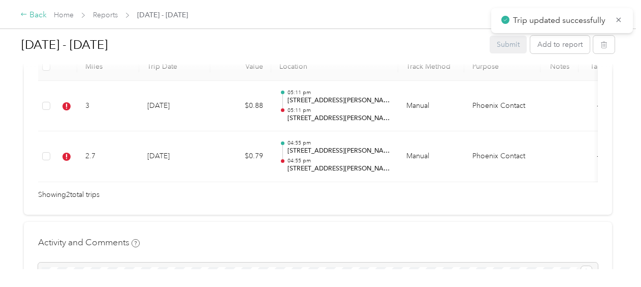
click at [32, 10] on div "Back" at bounding box center [33, 15] width 26 height 12
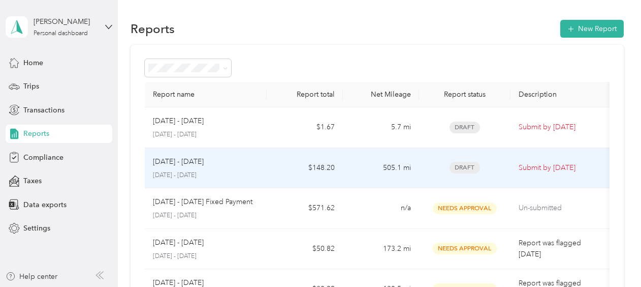
click at [197, 164] on p "Aug 1 - 31, 2025" at bounding box center [178, 161] width 51 height 11
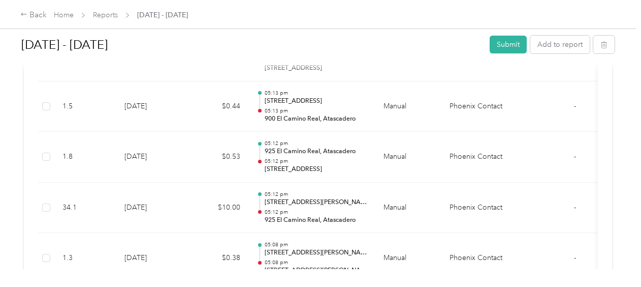
scroll to position [407, 0]
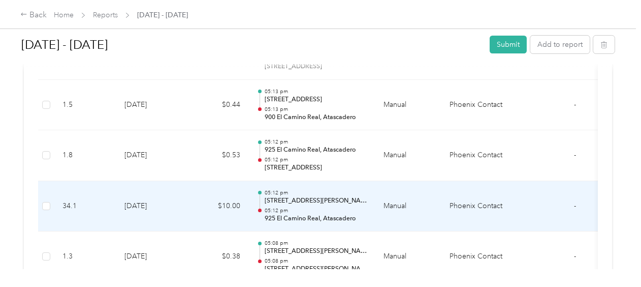
click at [135, 201] on td "8-28-2025" at bounding box center [151, 206] width 71 height 51
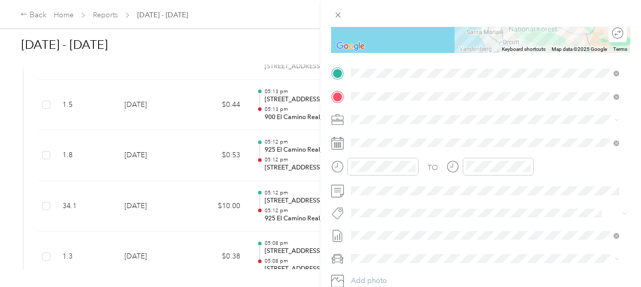
scroll to position [0, 0]
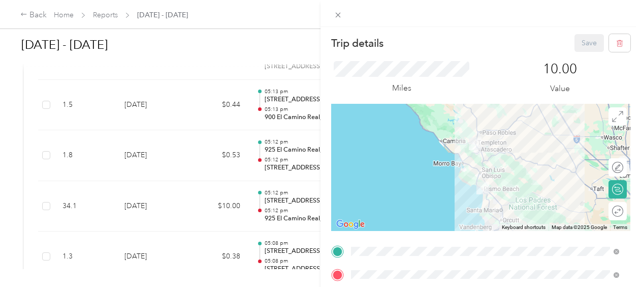
click at [36, 15] on div "Trip details Save This trip cannot be edited because it is either under review,…" at bounding box center [320, 143] width 641 height 287
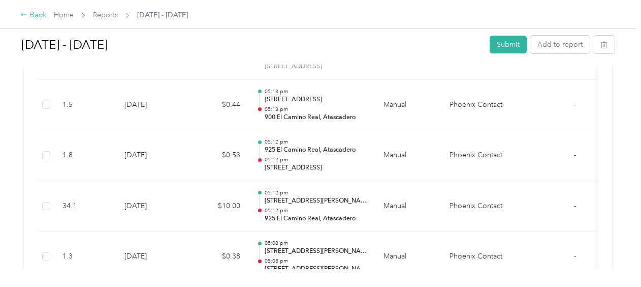
click at [38, 17] on div "Back" at bounding box center [33, 15] width 26 height 12
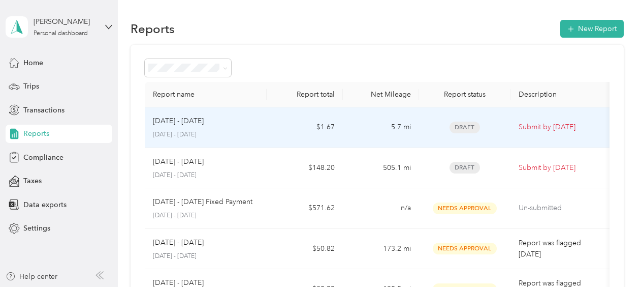
click at [179, 119] on p "Sep 1 - 30, 2025" at bounding box center [178, 120] width 51 height 11
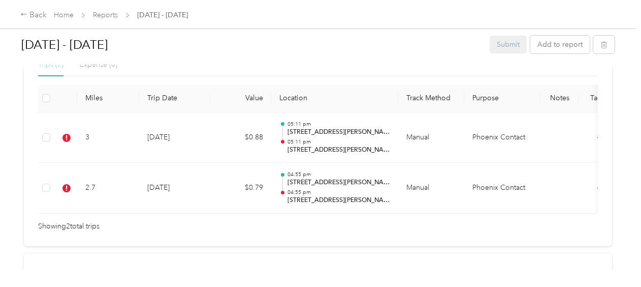
scroll to position [280, 0]
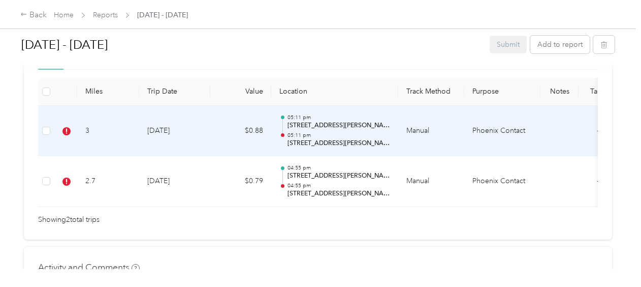
click at [169, 131] on td "8-27-2025" at bounding box center [174, 131] width 71 height 51
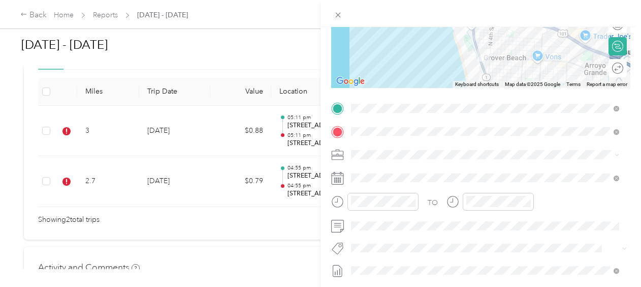
scroll to position [203, 0]
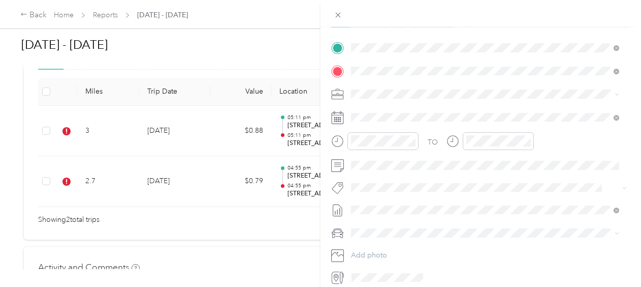
click at [391, 257] on span "Aug 1 - 31, 2025" at bounding box center [376, 259] width 51 height 11
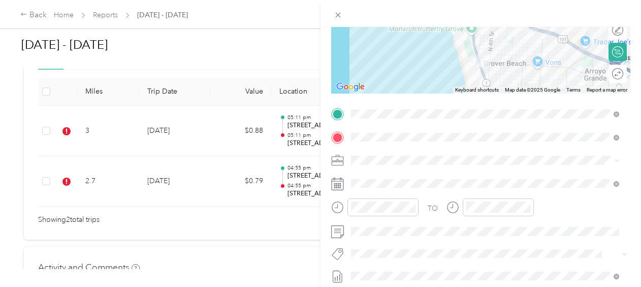
scroll to position [0, 0]
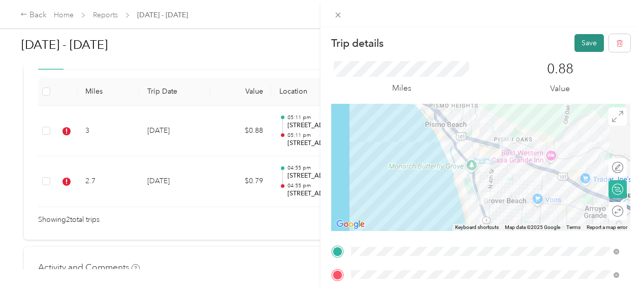
click at [579, 41] on button "Save" at bounding box center [589, 43] width 29 height 18
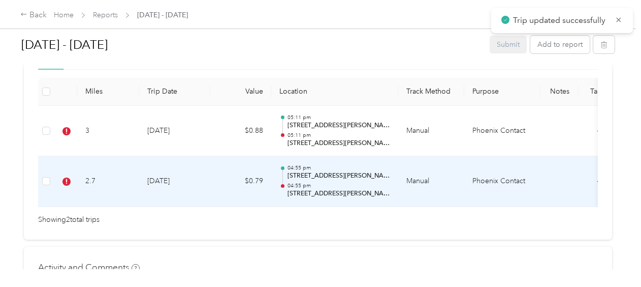
click at [168, 180] on td "8-26-2025" at bounding box center [174, 181] width 71 height 51
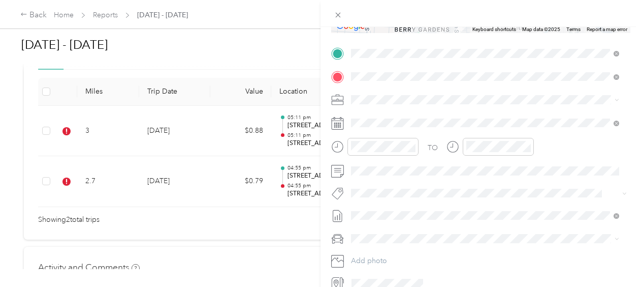
scroll to position [246, 0]
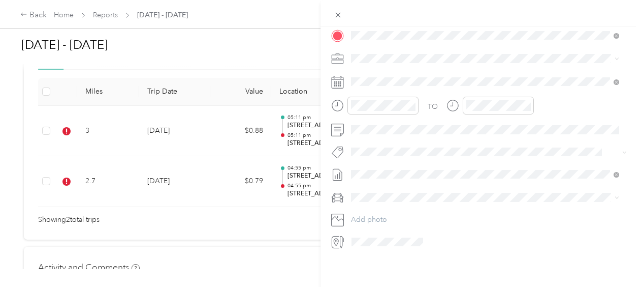
click at [427, 216] on li "Aug 1 - 31, 2025 Draft" at bounding box center [485, 214] width 275 height 16
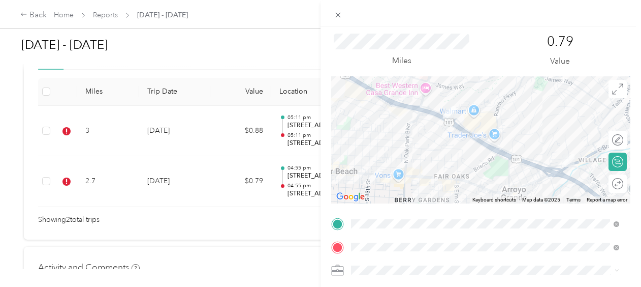
scroll to position [0, 0]
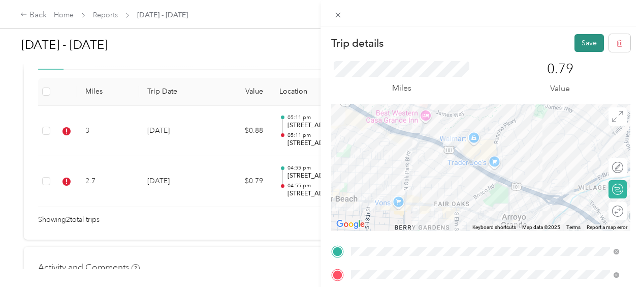
click at [579, 41] on button "Save" at bounding box center [589, 43] width 29 height 18
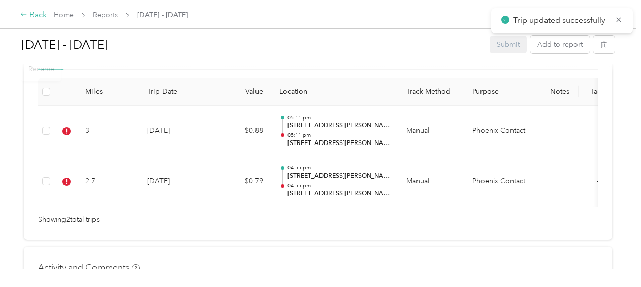
click at [35, 16] on div "Back" at bounding box center [33, 15] width 26 height 12
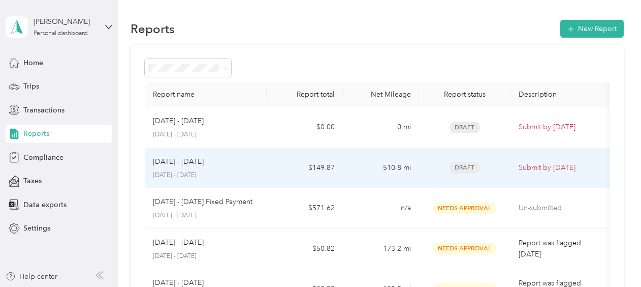
click at [545, 167] on p "Submit by Sep. 4, 2025" at bounding box center [561, 167] width 85 height 11
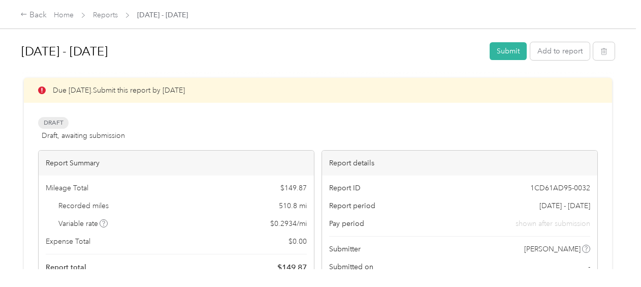
drag, startPoint x: 506, startPoint y: 49, endPoint x: 476, endPoint y: 92, distance: 53.0
click at [509, 50] on button "Submit" at bounding box center [508, 51] width 37 height 18
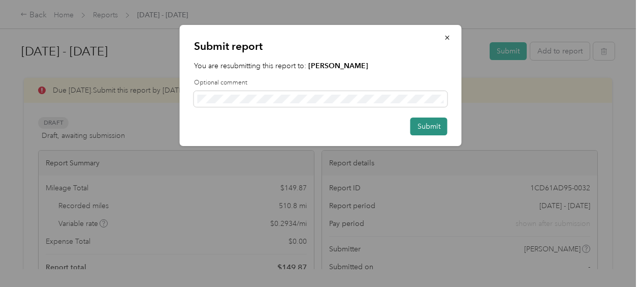
click at [432, 126] on button "Submit" at bounding box center [429, 126] width 37 height 18
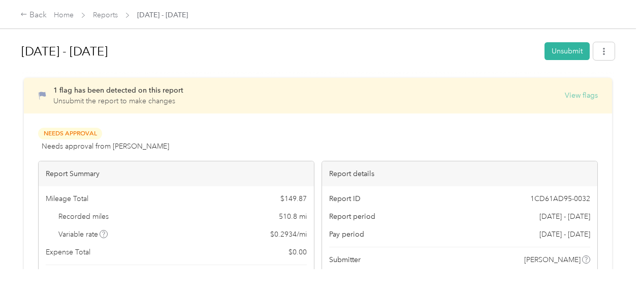
click at [573, 93] on button "View flags" at bounding box center [581, 95] width 33 height 11
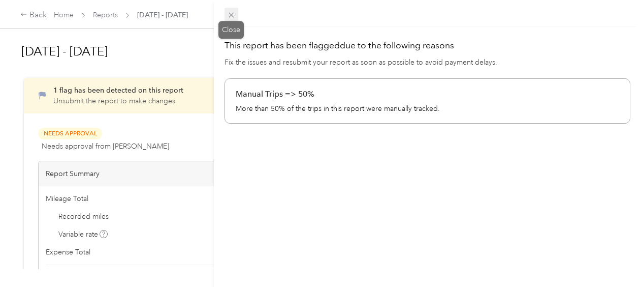
click at [232, 14] on icon at bounding box center [231, 15] width 9 height 9
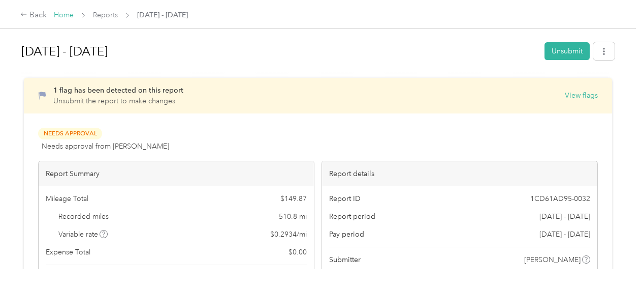
click at [68, 12] on link "Home" at bounding box center [64, 15] width 20 height 9
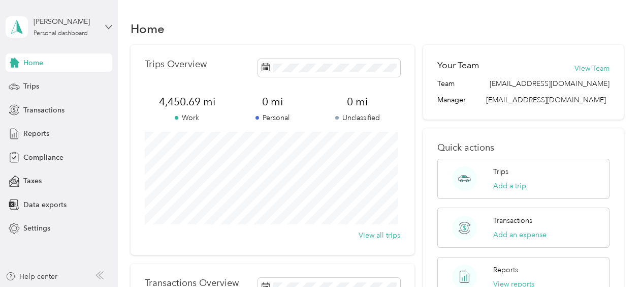
click at [111, 26] on icon at bounding box center [109, 27] width 6 height 4
click at [40, 84] on div "Log out" at bounding box center [34, 83] width 39 height 11
